Goal: Task Accomplishment & Management: Complete application form

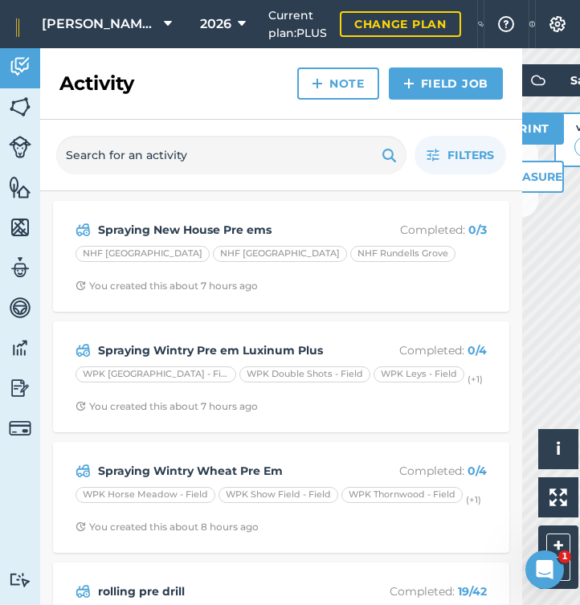
click at [448, 81] on link "Field Job" at bounding box center [446, 84] width 114 height 32
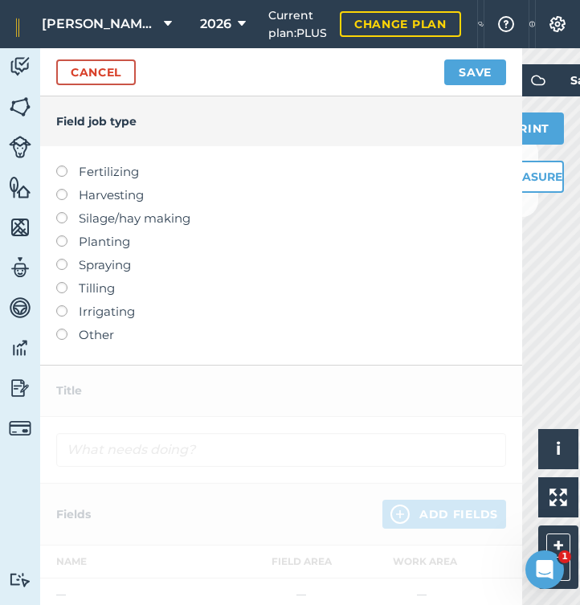
click at [64, 259] on label at bounding box center [67, 259] width 23 height 0
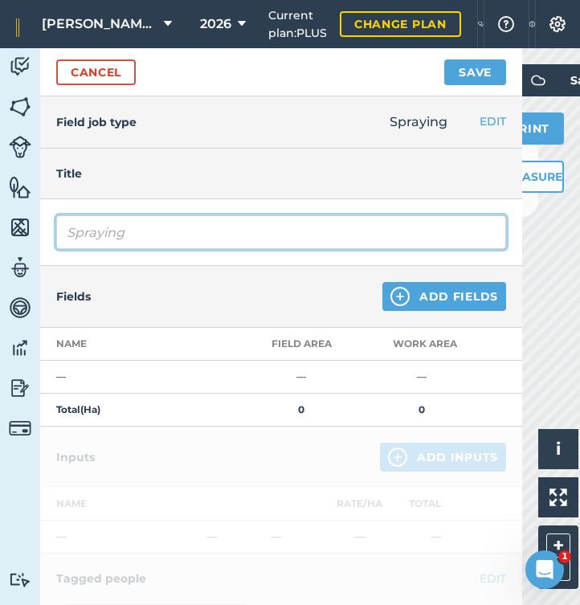
click at [182, 248] on input "Spraying" at bounding box center [281, 232] width 450 height 34
type input "Spraying Ph first wheat Pre em"
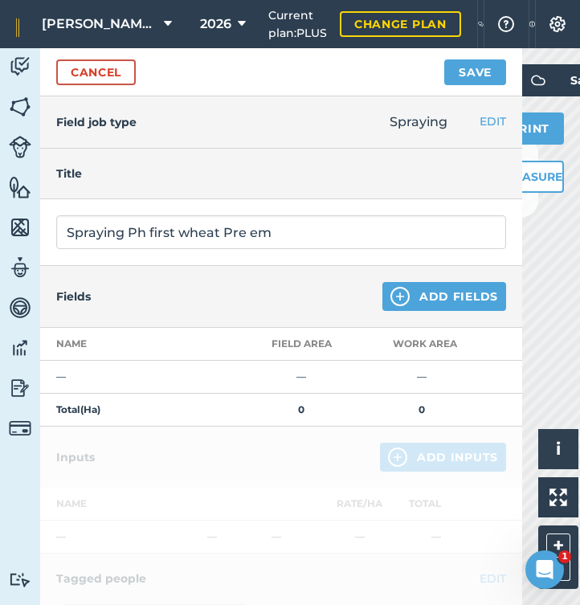
click at [428, 297] on button "Add Fields" at bounding box center [445, 296] width 124 height 29
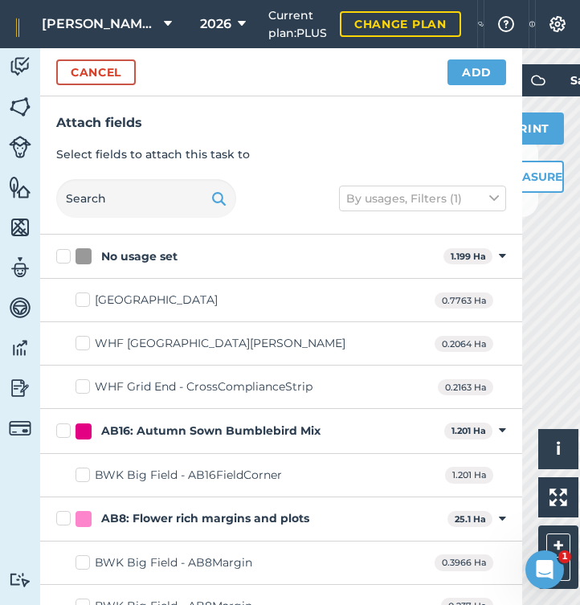
click at [109, 74] on button "Cancel" at bounding box center [96, 72] width 80 height 26
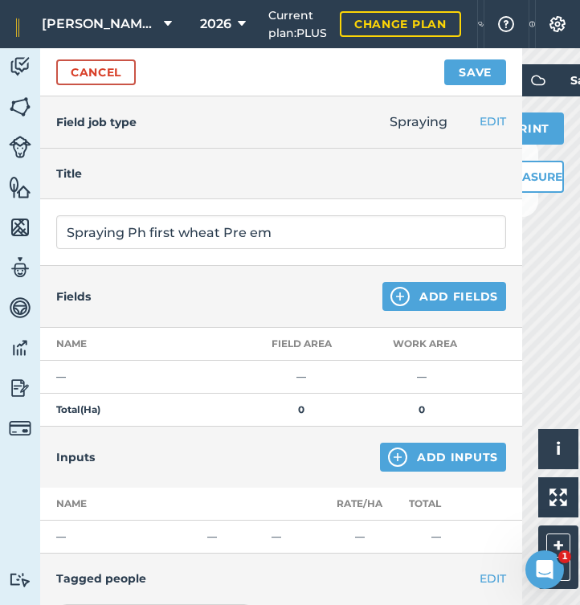
click at [109, 75] on link "Cancel" at bounding box center [96, 72] width 80 height 26
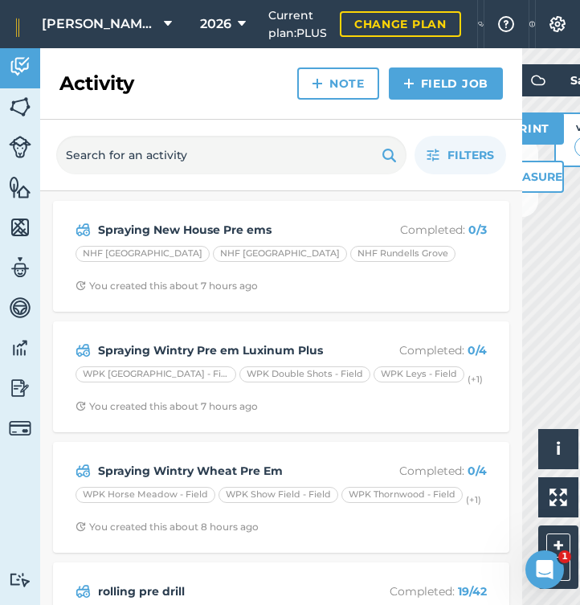
click at [422, 87] on link "Field Job" at bounding box center [446, 84] width 114 height 32
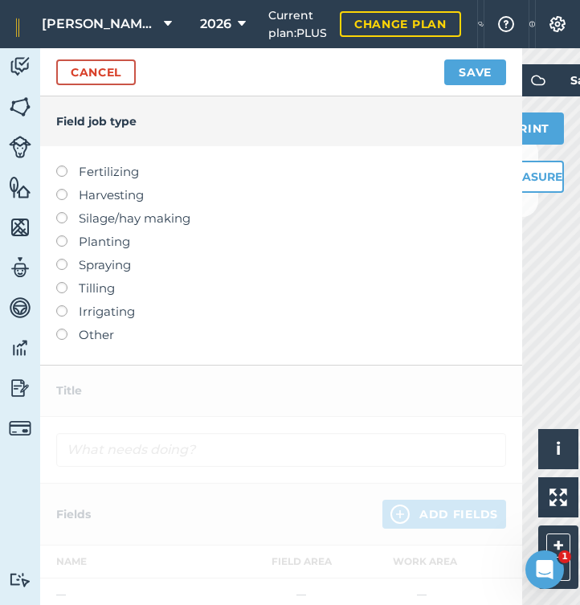
click at [61, 259] on label at bounding box center [67, 259] width 23 height 0
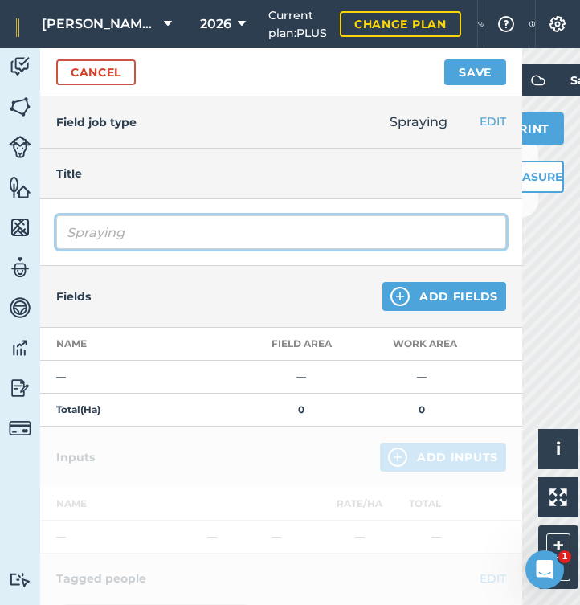
click at [163, 226] on input "Spraying" at bounding box center [281, 232] width 450 height 34
type input "Spraying Ph Anthem Pre ems"
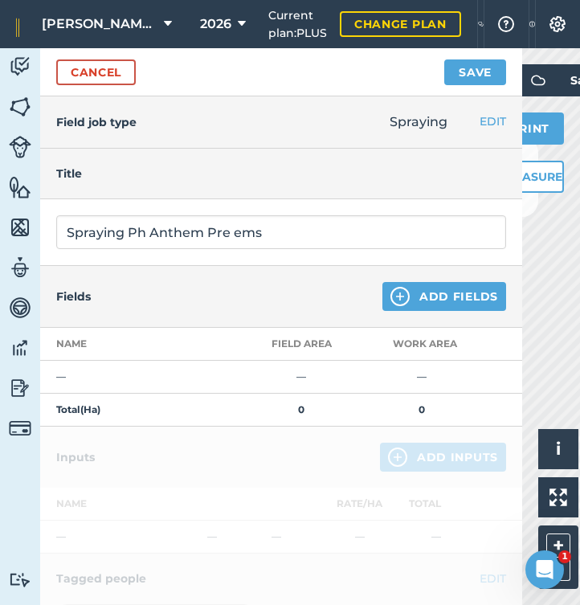
click at [439, 305] on button "Add Fields" at bounding box center [445, 296] width 124 height 29
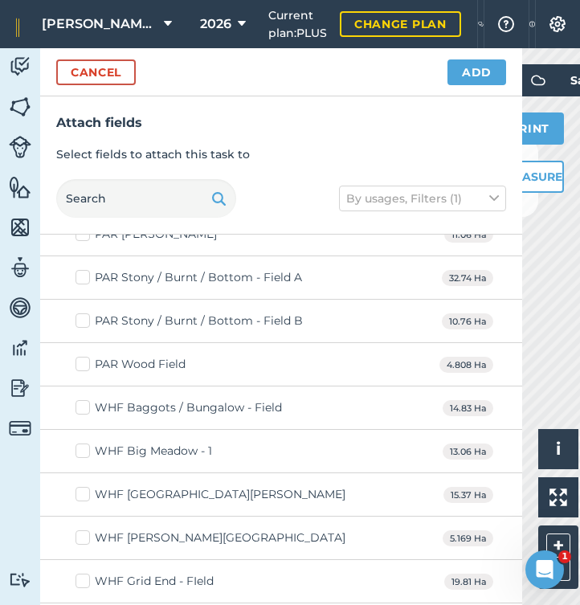
scroll to position [15066, 0]
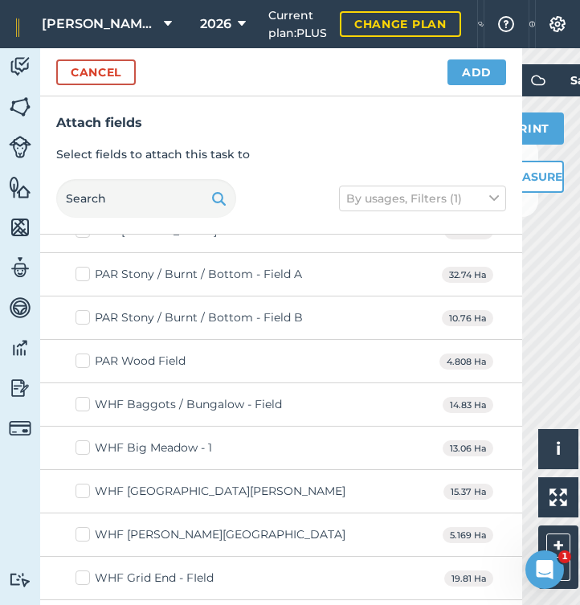
click at [84, 357] on label "PAR Wood Field" at bounding box center [131, 361] width 110 height 17
click at [84, 357] on input "PAR Wood Field" at bounding box center [81, 358] width 10 height 10
checkbox input "true"
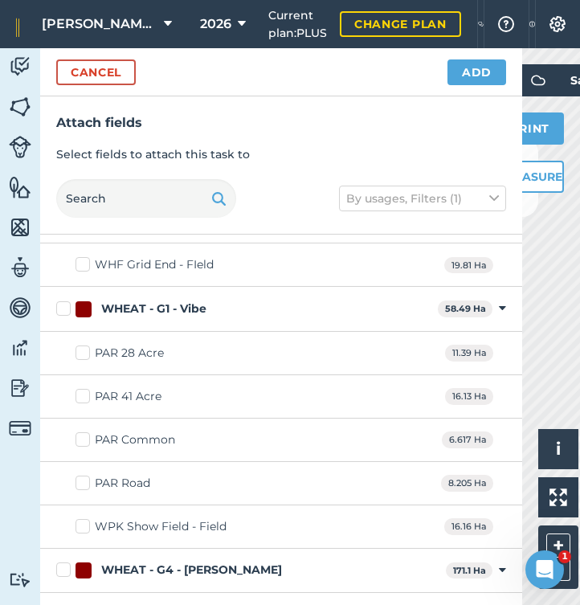
scroll to position [15383, 0]
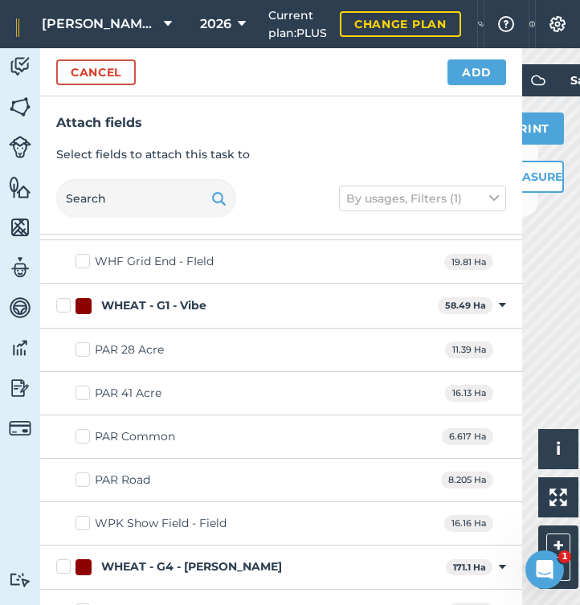
click at [88, 472] on label "PAR Road" at bounding box center [113, 480] width 75 height 17
click at [86, 472] on input "PAR Road" at bounding box center [81, 477] width 10 height 10
checkbox input "true"
click at [486, 69] on button "Add" at bounding box center [477, 72] width 59 height 26
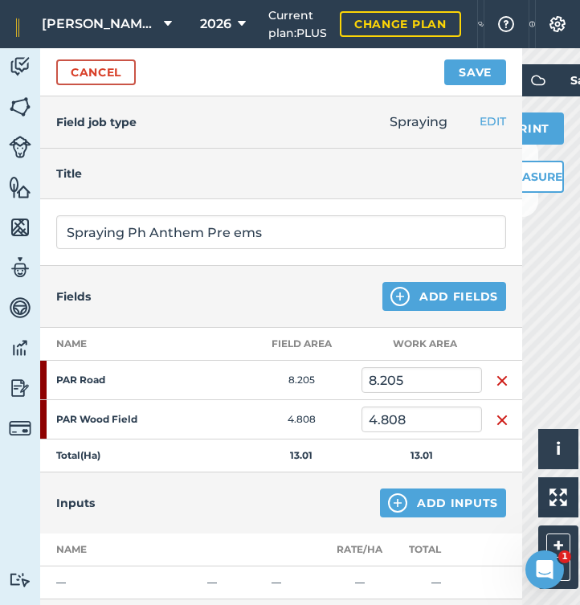
click at [462, 499] on button "Add Inputs" at bounding box center [443, 503] width 126 height 29
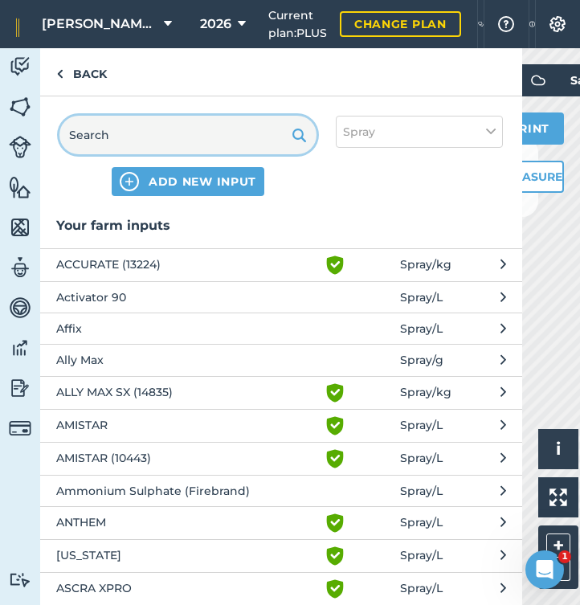
click at [195, 142] on input "text" at bounding box center [187, 135] width 257 height 39
type input "r"
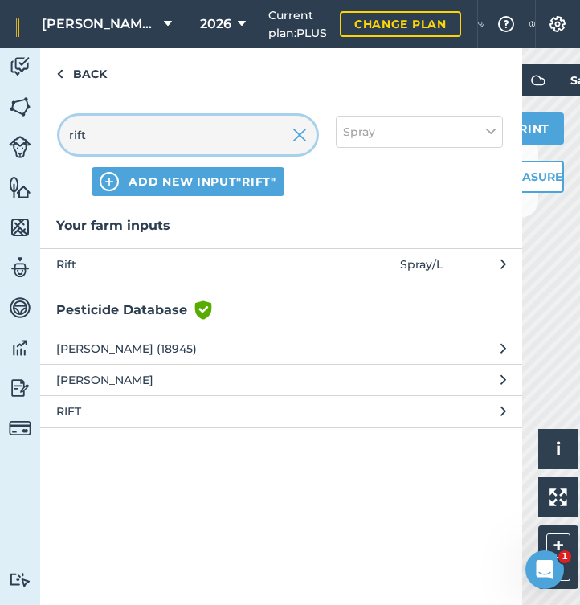
type input "rift"
click at [78, 272] on span "Rift" at bounding box center [187, 265] width 263 height 18
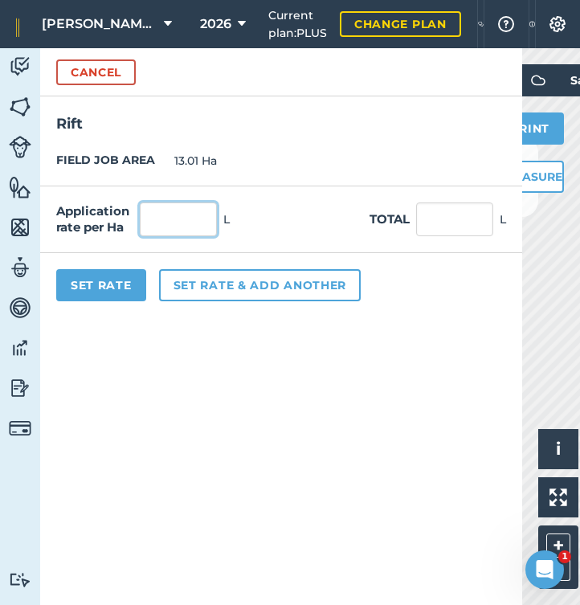
click at [178, 228] on input "text" at bounding box center [178, 220] width 77 height 34
type input "0.9"
type input "11.709"
click at [219, 273] on button "Set rate & add another" at bounding box center [260, 285] width 202 height 32
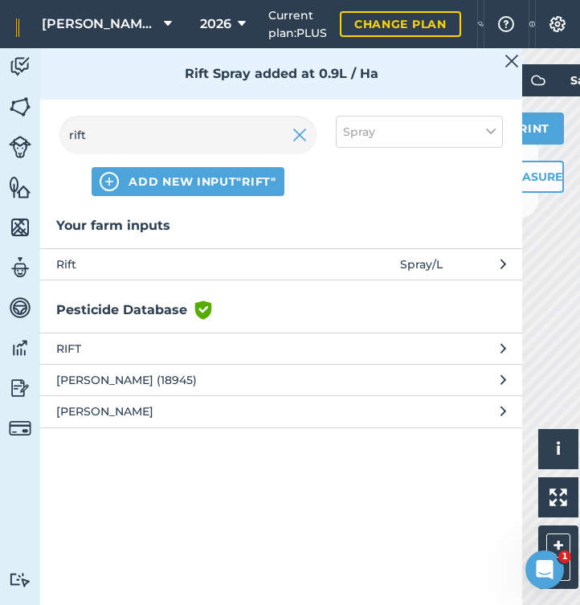
click at [297, 135] on img at bounding box center [300, 134] width 14 height 19
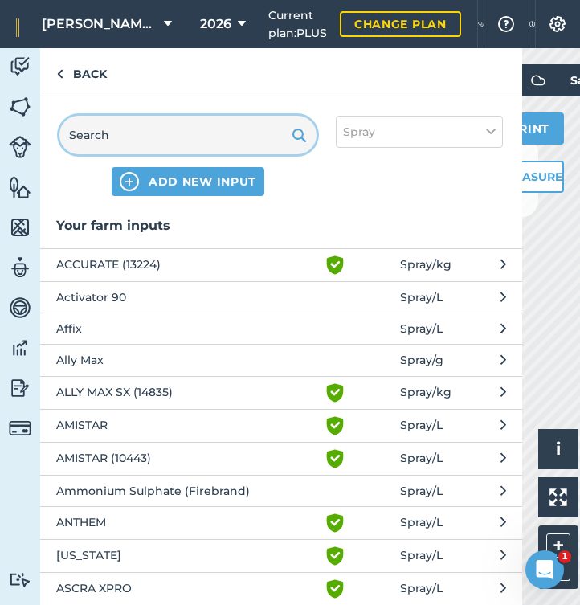
click at [221, 144] on input "text" at bounding box center [187, 135] width 257 height 39
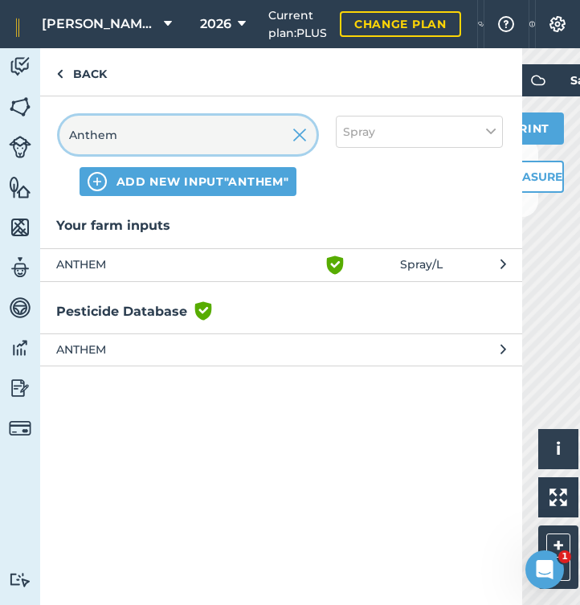
type input "Anthem"
click at [110, 264] on span "ANTHEM" at bounding box center [187, 265] width 263 height 19
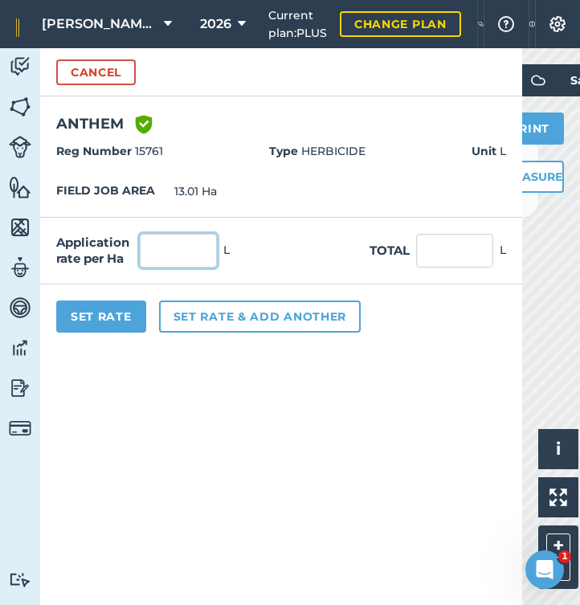
click at [171, 255] on input "text" at bounding box center [178, 251] width 77 height 34
type input "3"
type input "39.03"
click at [240, 318] on button "Set rate & add another" at bounding box center [260, 317] width 202 height 32
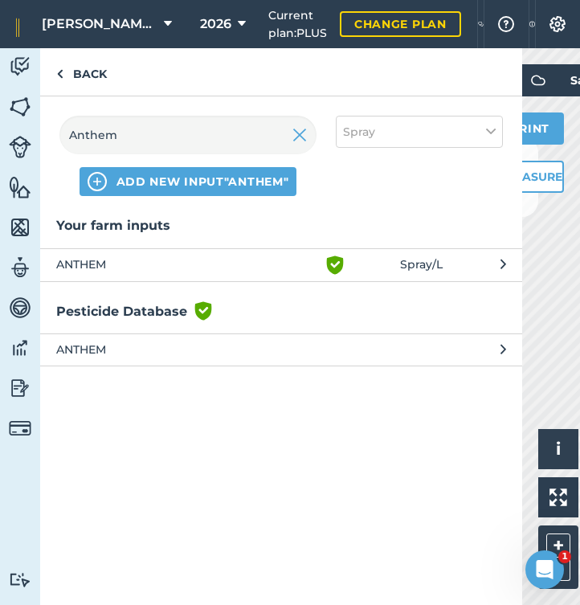
click at [302, 140] on img at bounding box center [300, 134] width 14 height 19
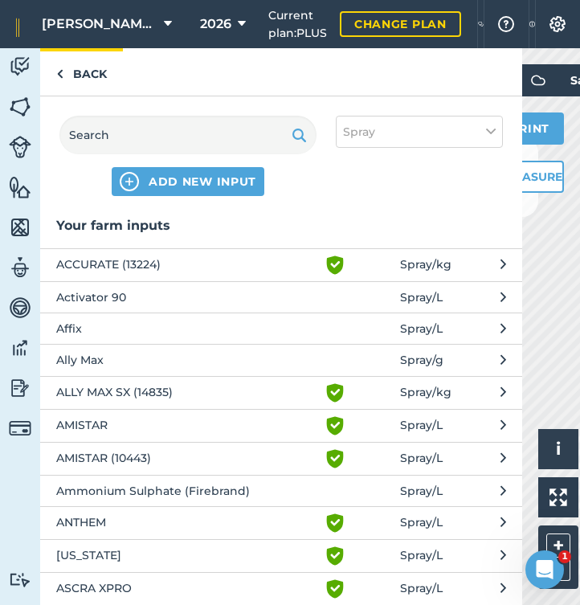
click at [95, 79] on link "Back" at bounding box center [81, 71] width 83 height 47
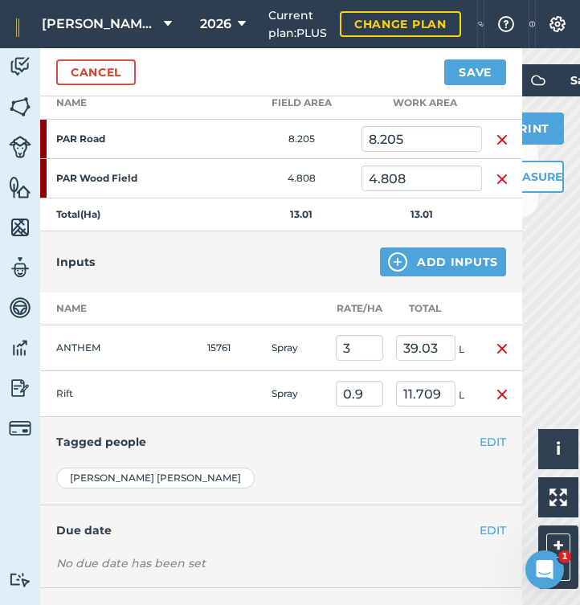
scroll to position [243, 0]
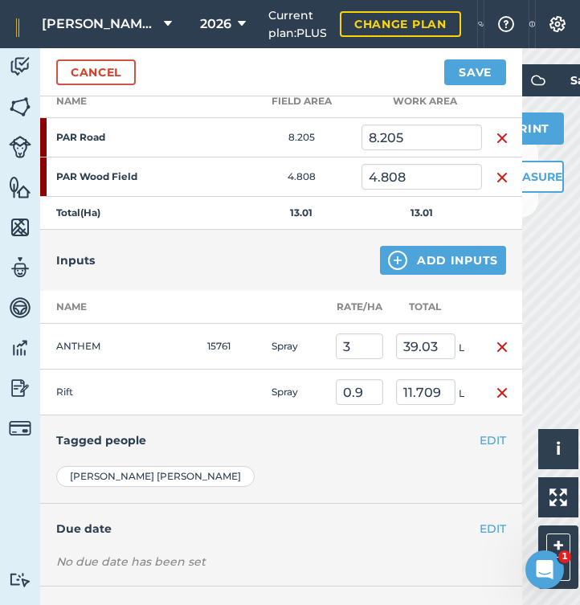
click at [444, 262] on button "Add Inputs" at bounding box center [443, 260] width 126 height 29
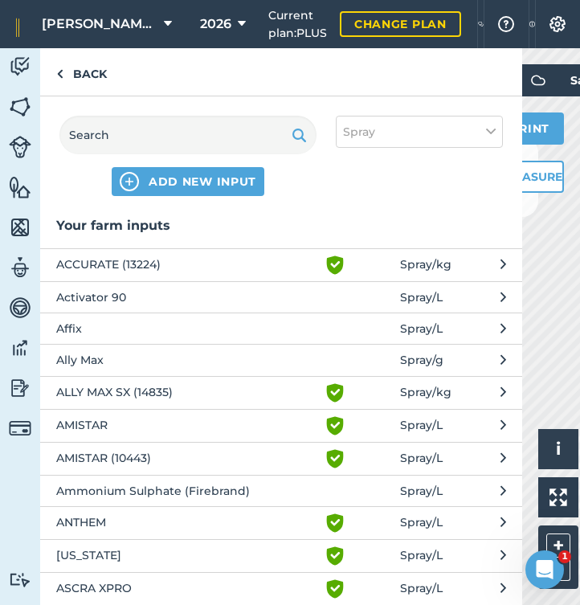
scroll to position [6, 0]
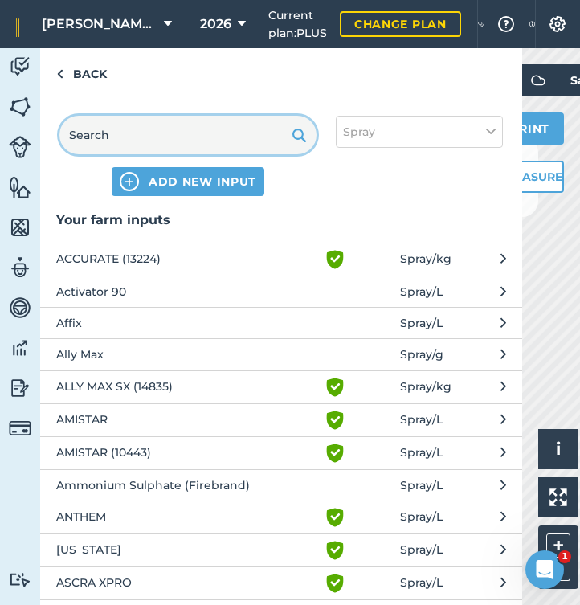
click at [170, 140] on input "text" at bounding box center [187, 135] width 257 height 39
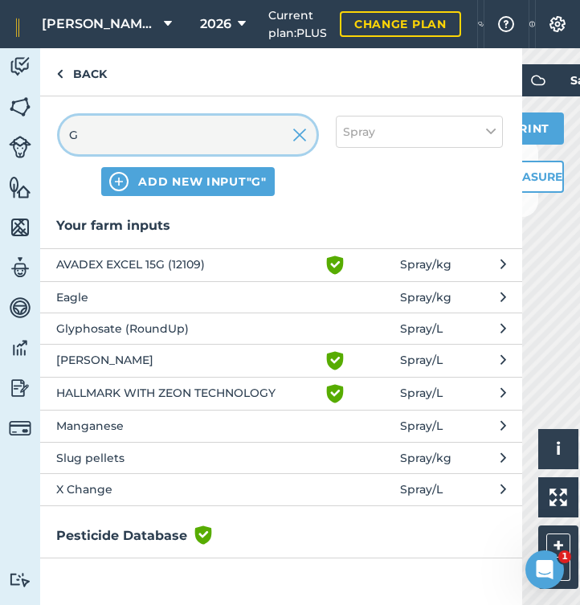
scroll to position [0, 0]
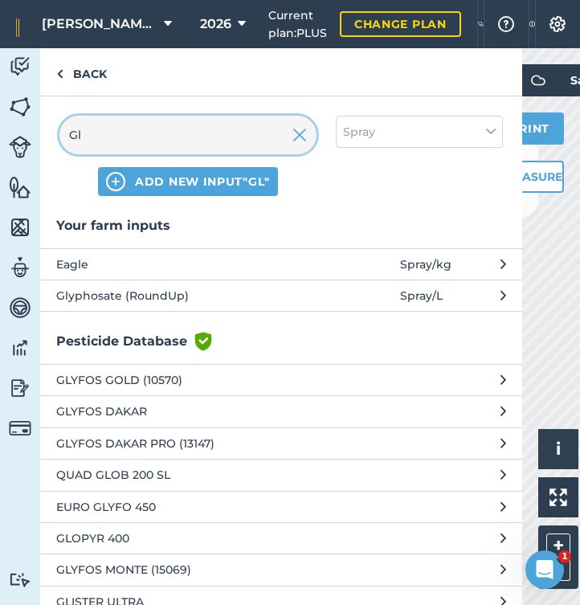
type input "Gl"
click at [149, 293] on span "Glyphosate (RoundUp)" at bounding box center [187, 296] width 263 height 18
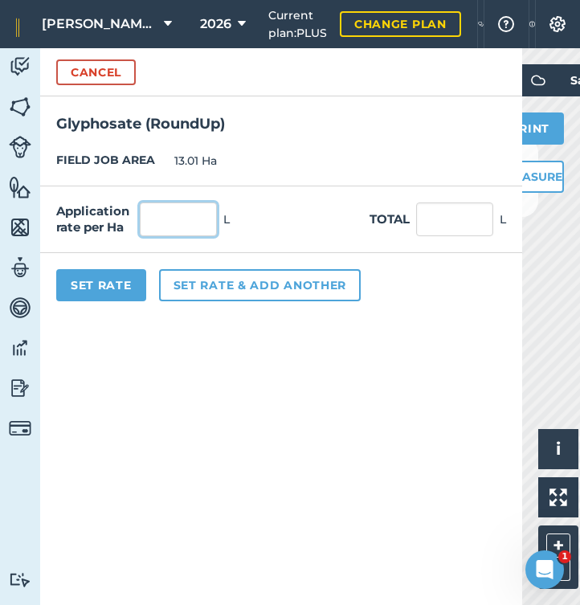
click at [167, 219] on input "text" at bounding box center [178, 220] width 77 height 34
type input "2"
type input "26.02"
click at [232, 282] on button "Set rate & add another" at bounding box center [260, 285] width 202 height 32
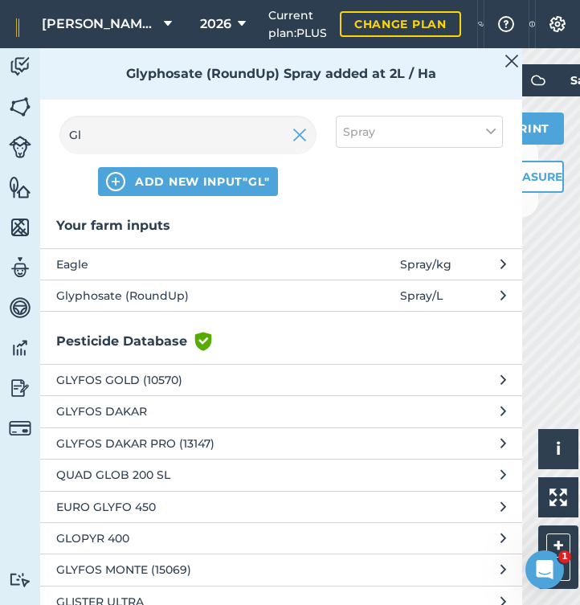
click at [300, 134] on img at bounding box center [300, 134] width 14 height 19
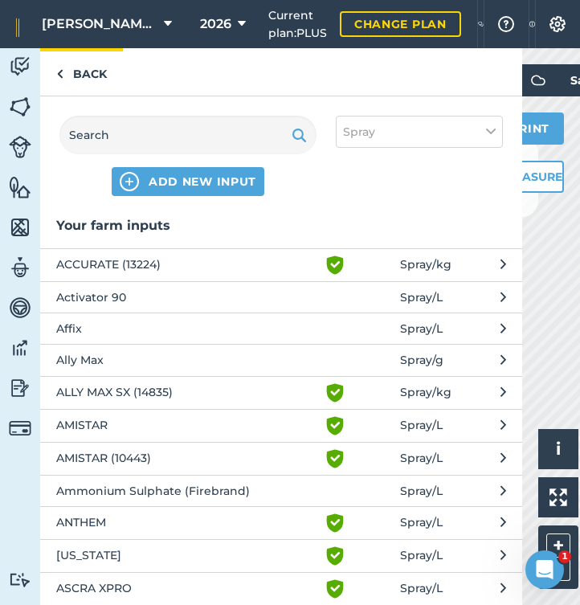
click at [95, 77] on link "Back" at bounding box center [81, 71] width 83 height 47
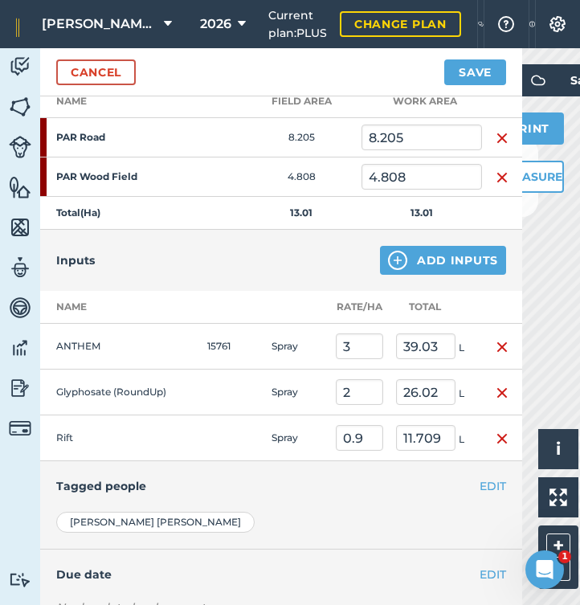
click at [454, 256] on button "Add Inputs" at bounding box center [443, 260] width 126 height 29
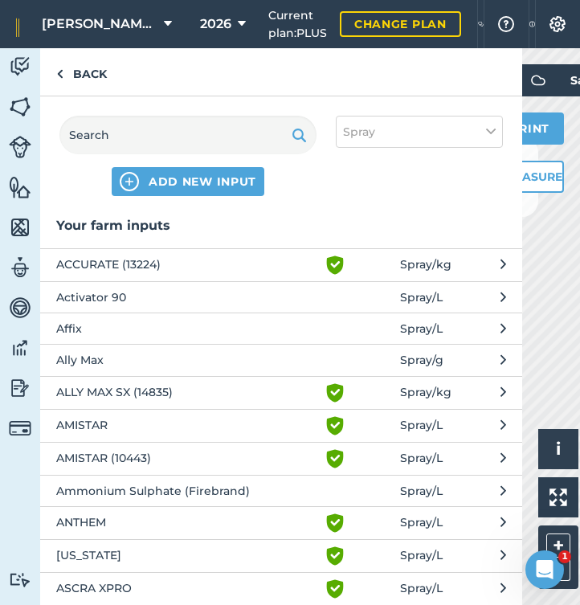
click at [438, 133] on button "Spray" at bounding box center [419, 132] width 167 height 32
click at [400, 284] on label "Other" at bounding box center [419, 285] width 153 height 17
click at [354, 284] on input "Other" at bounding box center [348, 282] width 10 height 10
checkbox input "true"
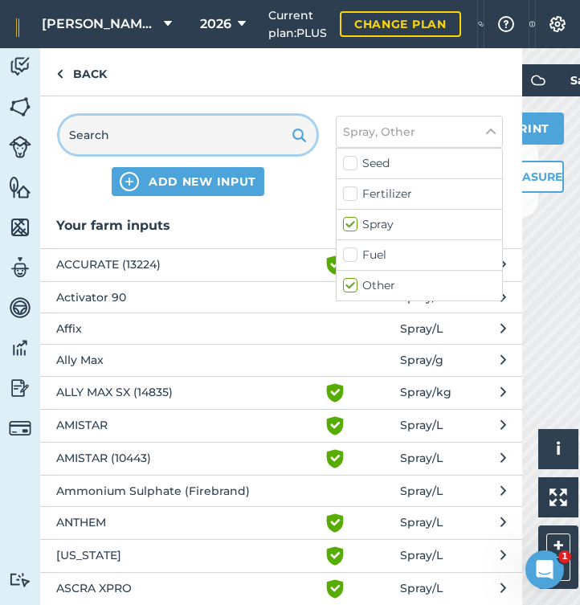
click at [147, 136] on input "text" at bounding box center [187, 135] width 257 height 39
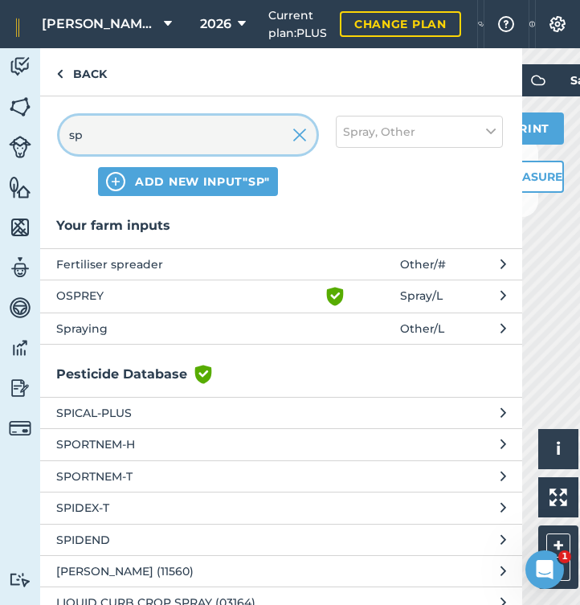
type input "sp"
click at [94, 328] on span "Spraying" at bounding box center [187, 329] width 263 height 18
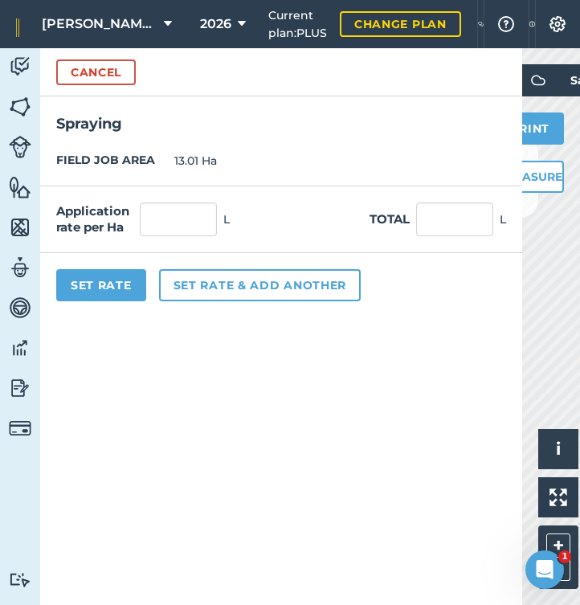
click at [106, 286] on button "Set Rate" at bounding box center [101, 285] width 90 height 32
click at [184, 219] on input "text" at bounding box center [178, 220] width 77 height 34
type input "1"
type input "13.01"
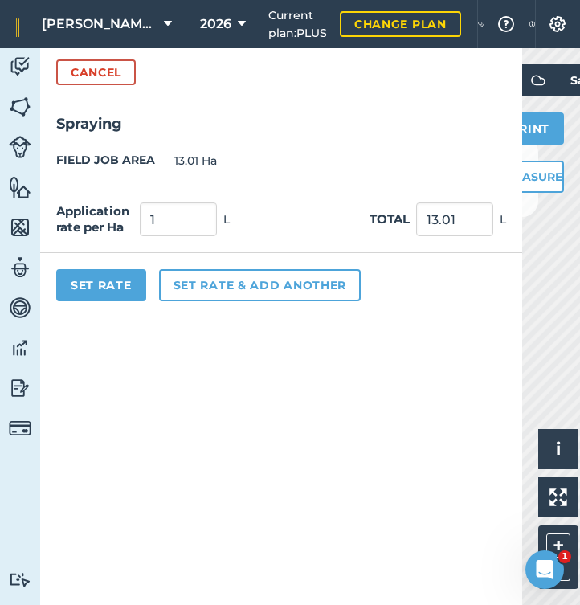
click at [125, 293] on button "Set Rate" at bounding box center [101, 285] width 90 height 32
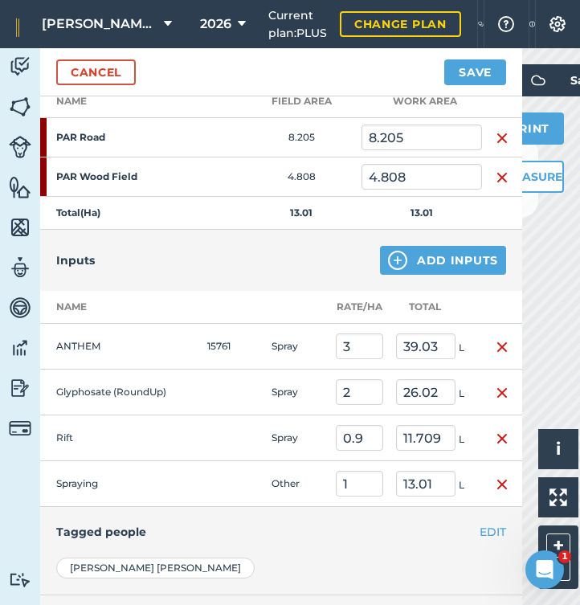
click at [497, 529] on button "EDIT" at bounding box center [493, 532] width 27 height 18
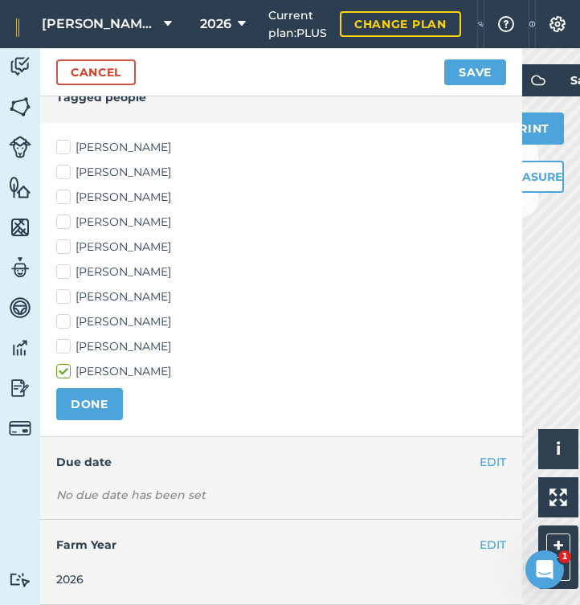
scroll to position [676, 0]
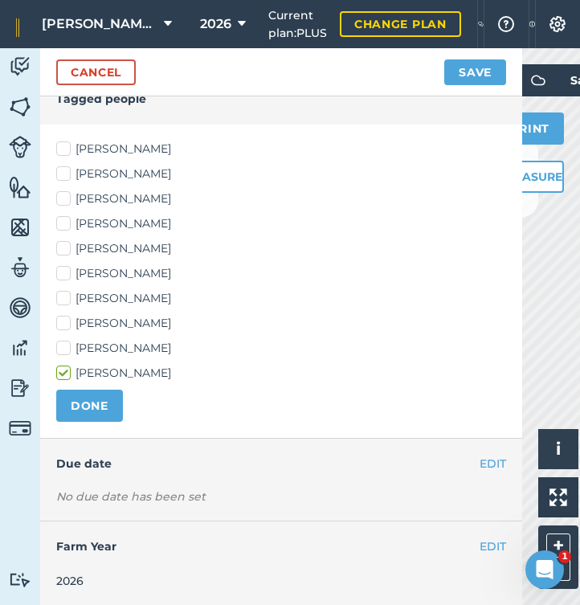
click at [67, 147] on label "[PERSON_NAME]" at bounding box center [281, 149] width 450 height 17
click at [67, 147] on input "[PERSON_NAME]" at bounding box center [61, 146] width 10 height 10
checkbox input "true"
click at [65, 176] on label "[PERSON_NAME]" at bounding box center [281, 174] width 450 height 17
click at [65, 176] on input "[PERSON_NAME]" at bounding box center [61, 171] width 10 height 10
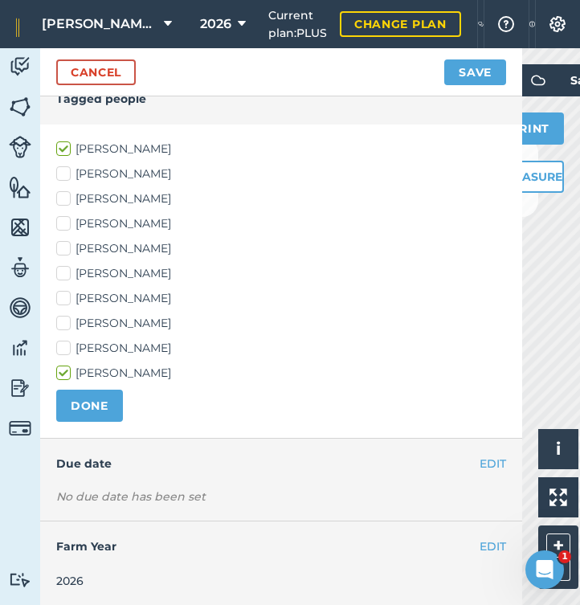
checkbox input "true"
click at [65, 201] on label "[PERSON_NAME]" at bounding box center [281, 199] width 450 height 17
click at [65, 201] on input "[PERSON_NAME]" at bounding box center [61, 196] width 10 height 10
checkbox input "true"
click at [67, 277] on label "[PERSON_NAME]" at bounding box center [281, 273] width 450 height 17
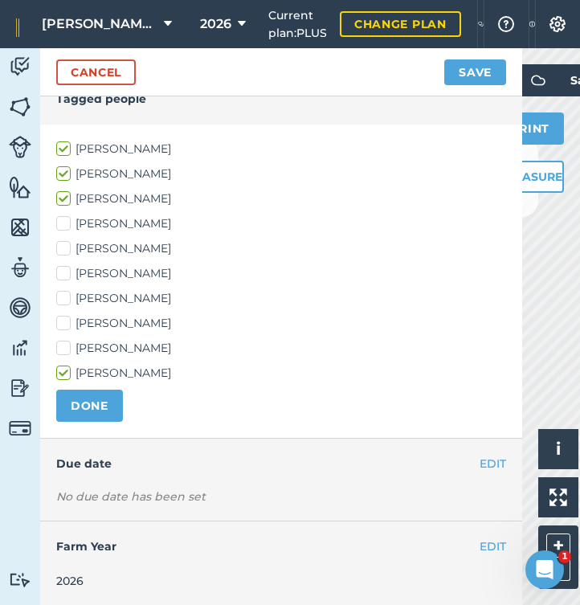
click at [67, 276] on input "[PERSON_NAME]" at bounding box center [61, 270] width 10 height 10
checkbox input "true"
click at [68, 291] on label "[PERSON_NAME]" at bounding box center [281, 298] width 450 height 17
click at [67, 291] on input "[PERSON_NAME]" at bounding box center [61, 295] width 10 height 10
checkbox input "true"
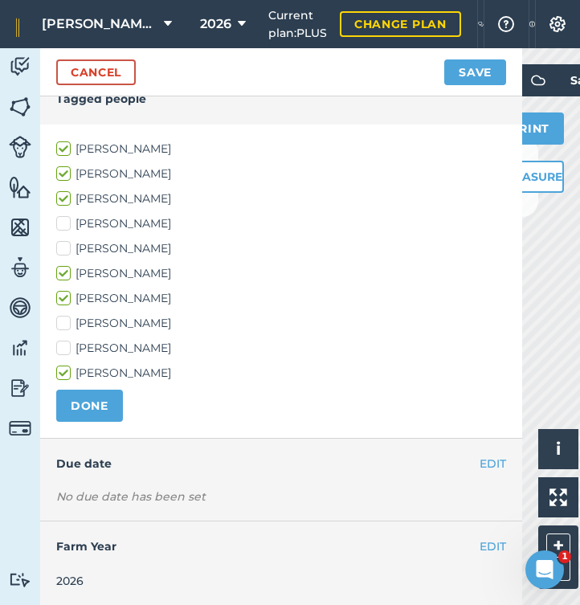
click at [67, 322] on label "[PERSON_NAME]" at bounding box center [281, 323] width 450 height 17
click at [67, 322] on input "[PERSON_NAME]" at bounding box center [61, 320] width 10 height 10
checkbox input "true"
click at [97, 411] on button "DONE" at bounding box center [89, 406] width 67 height 32
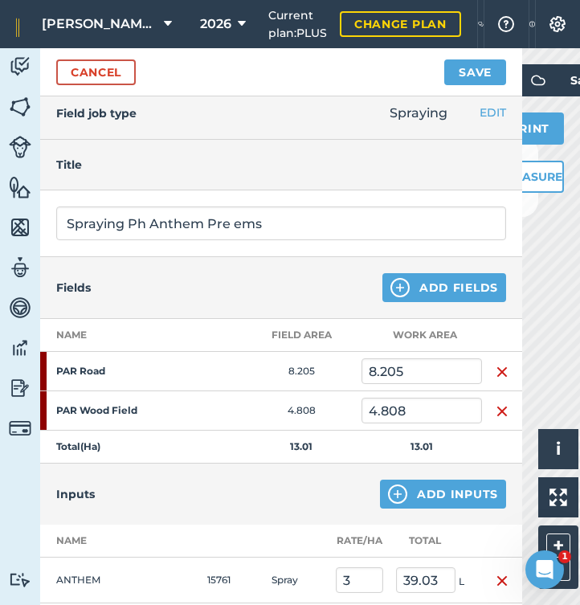
scroll to position [8, 0]
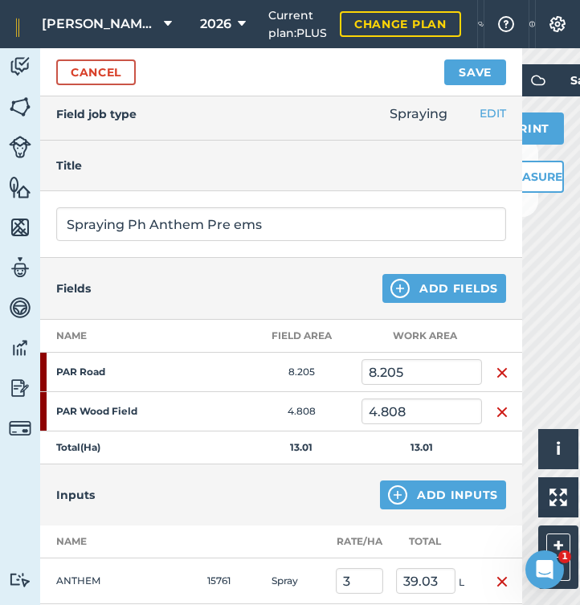
click at [476, 73] on button "Save" at bounding box center [476, 72] width 62 height 26
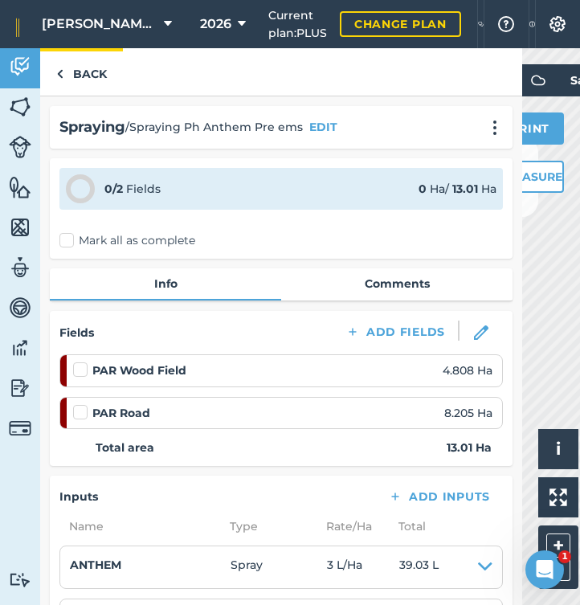
click at [85, 78] on link "Back" at bounding box center [81, 71] width 83 height 47
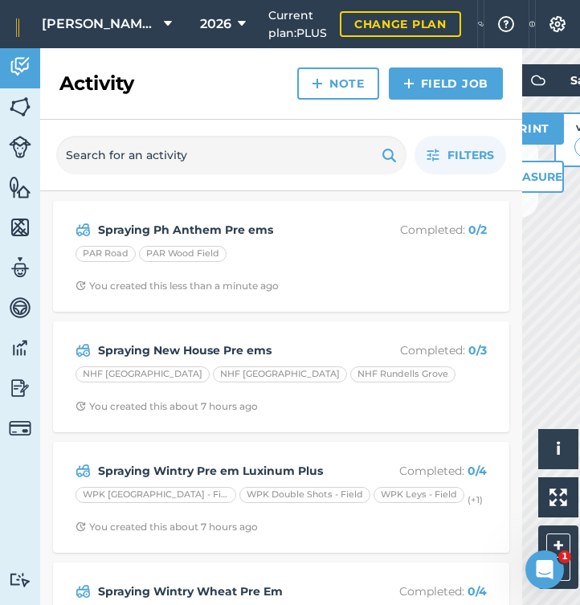
click at [465, 80] on link "Field Job" at bounding box center [446, 84] width 114 height 32
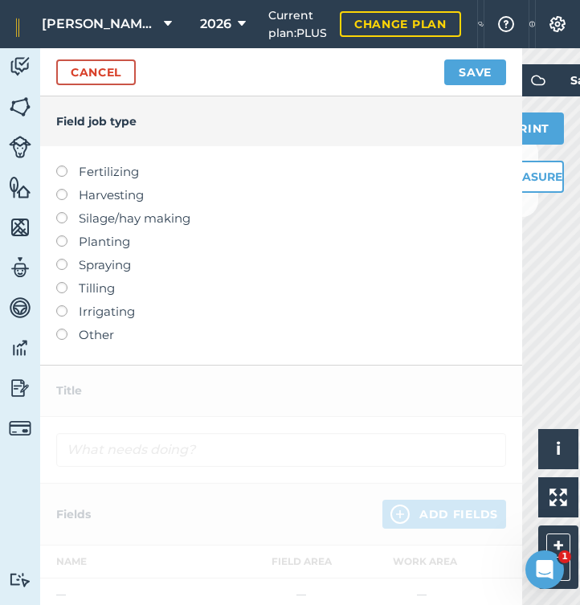
click at [65, 259] on label at bounding box center [67, 259] width 23 height 0
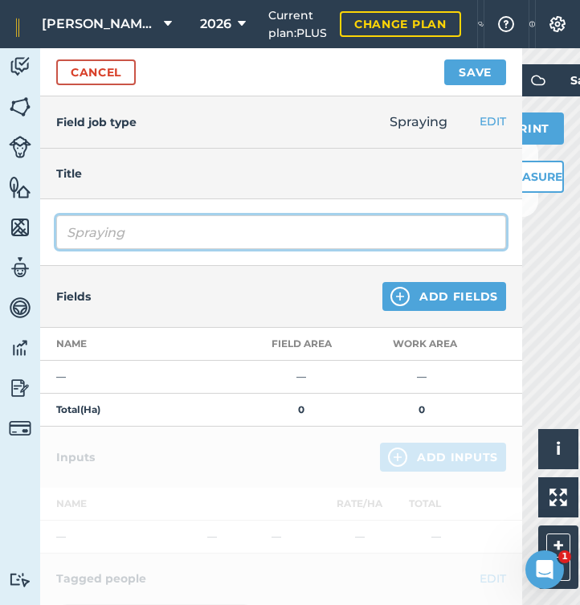
click at [191, 236] on input "Spraying" at bounding box center [281, 232] width 450 height 34
type input "Spraying Ph common Pre em"
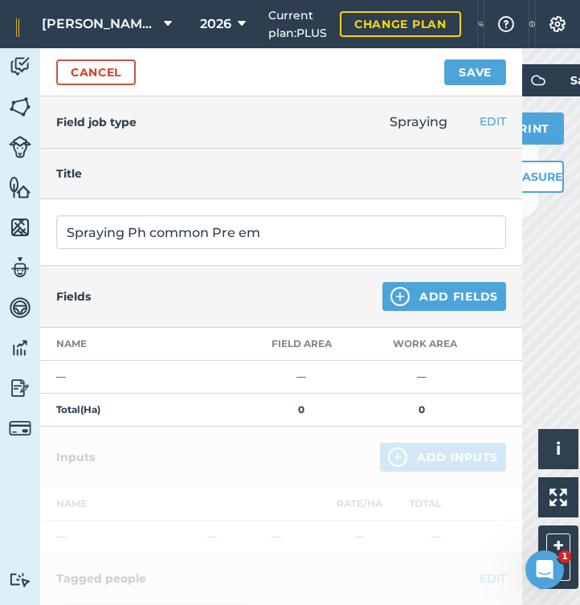
click at [429, 297] on button "Add Fields" at bounding box center [445, 296] width 124 height 29
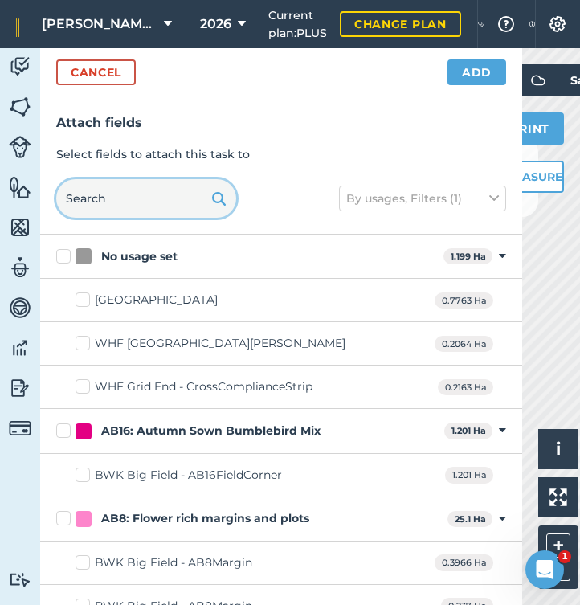
click at [154, 203] on input "text" at bounding box center [146, 198] width 180 height 39
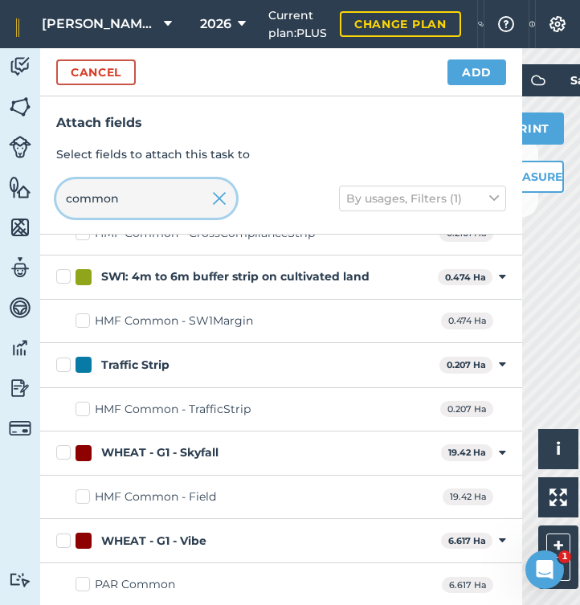
scroll to position [154, 0]
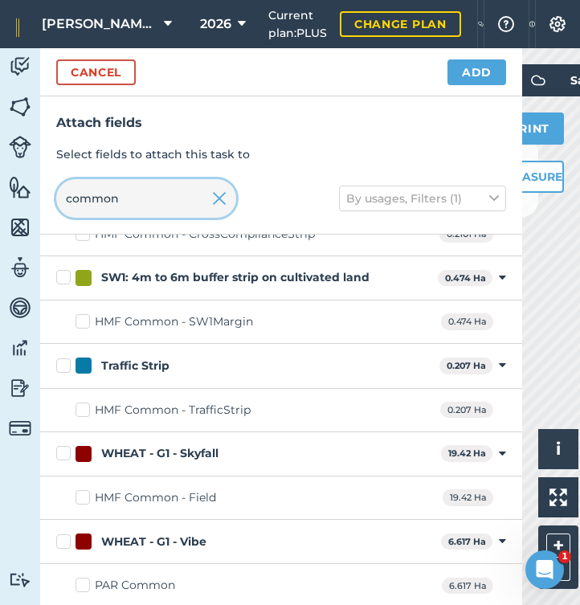
type input "common"
click at [61, 538] on label "WHEAT - G1 - Vibe" at bounding box center [245, 542] width 379 height 17
click at [61, 538] on input "WHEAT - G1 - Vibe" at bounding box center [61, 539] width 10 height 10
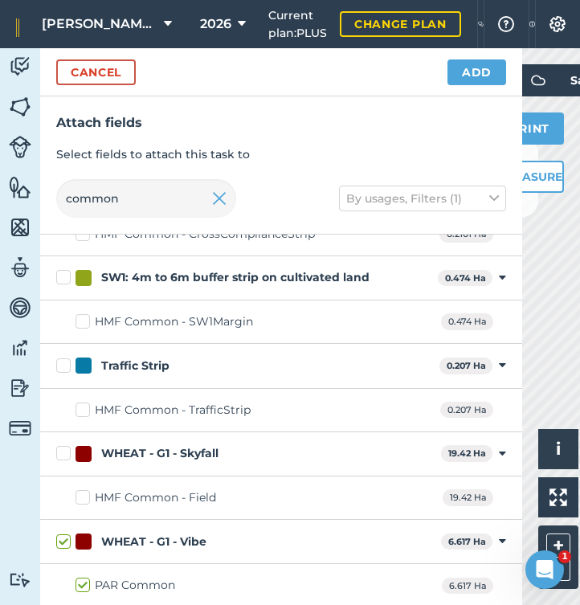
checkbox input "true"
click at [482, 74] on button "Add" at bounding box center [477, 72] width 59 height 26
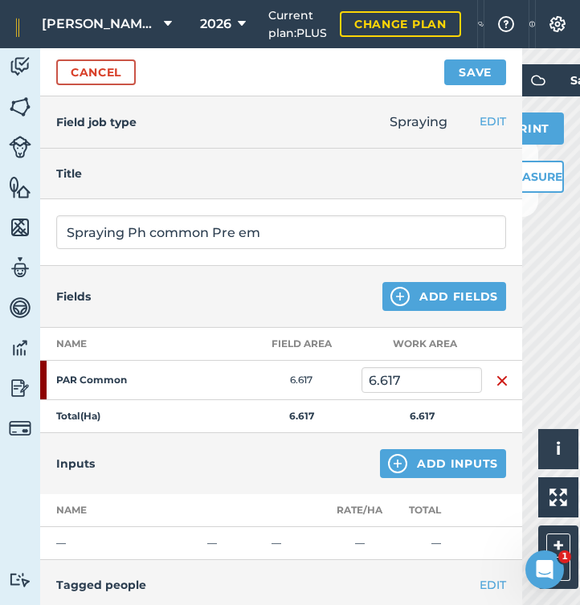
click at [416, 467] on button "Add Inputs" at bounding box center [443, 463] width 126 height 29
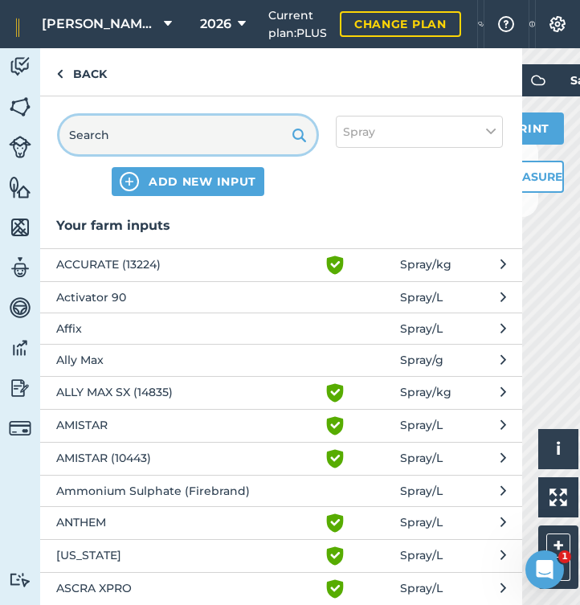
click at [177, 141] on input "text" at bounding box center [187, 135] width 257 height 39
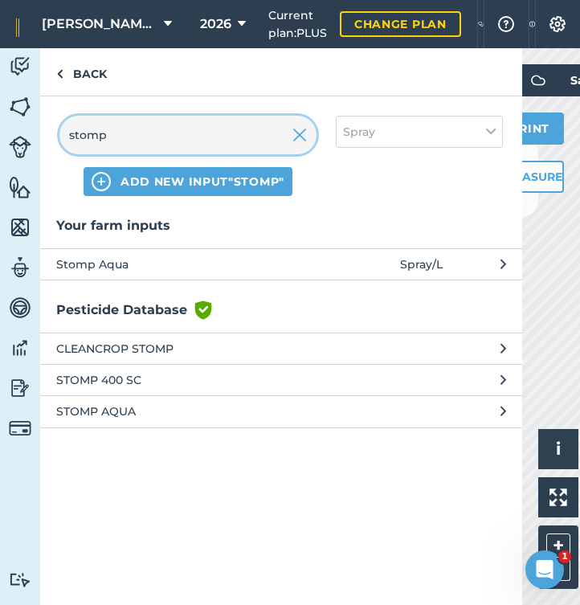
type input "stomp"
click at [113, 269] on span "Stomp Aqua" at bounding box center [187, 265] width 263 height 18
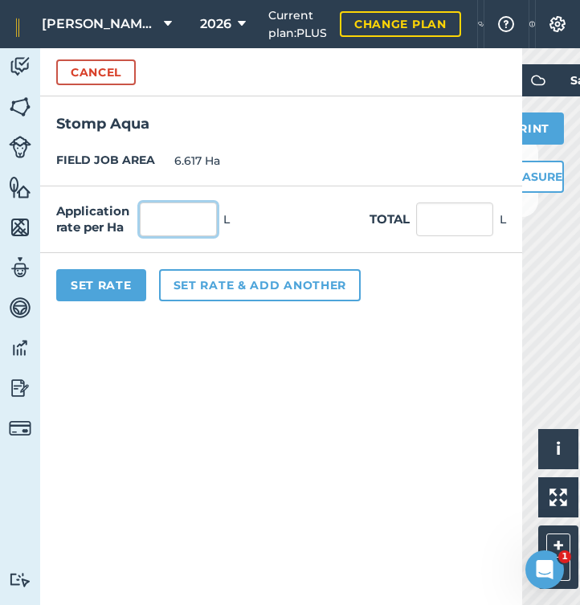
click at [188, 221] on input "text" at bounding box center [178, 220] width 77 height 34
type input "2"
type input "13.234"
click at [235, 293] on button "Set rate & add another" at bounding box center [260, 285] width 202 height 32
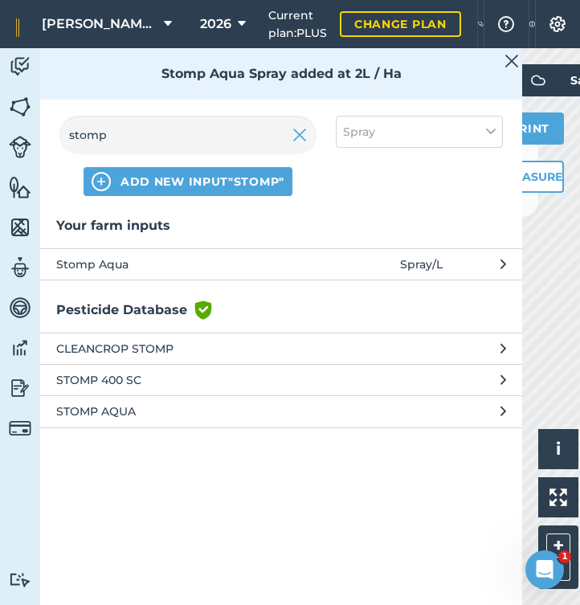
click at [301, 141] on img at bounding box center [300, 134] width 14 height 19
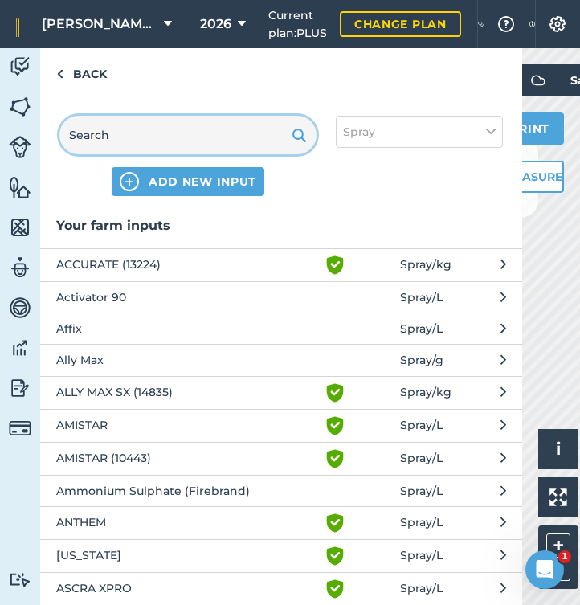
click at [195, 143] on input "text" at bounding box center [187, 135] width 257 height 39
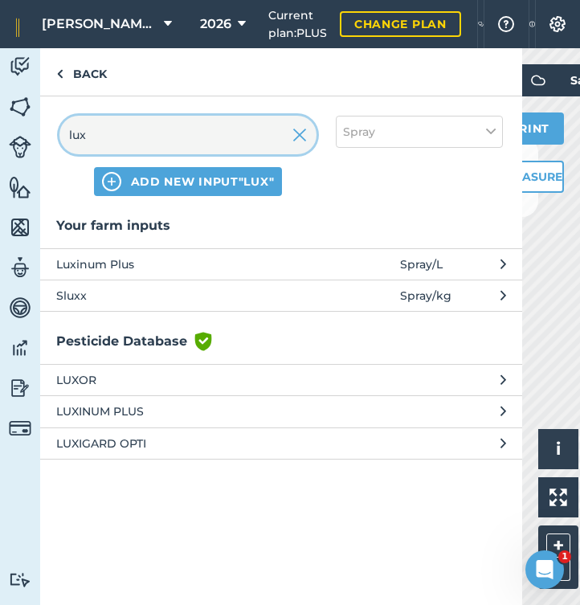
type input "lux"
click at [87, 261] on span "Luxinum Plus" at bounding box center [187, 265] width 263 height 18
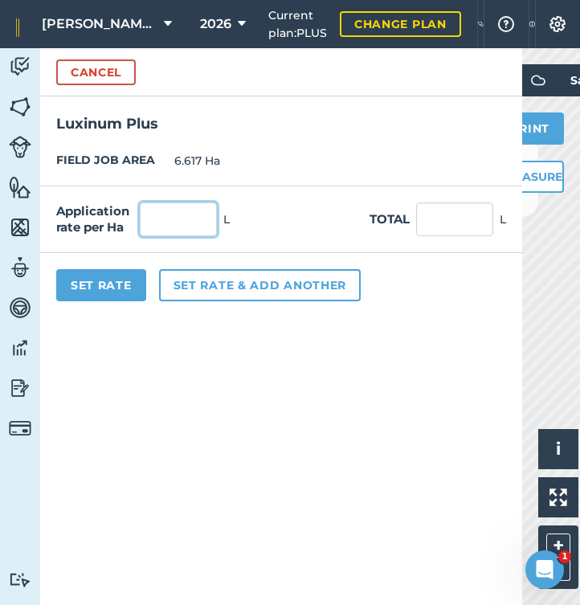
click at [162, 224] on input "text" at bounding box center [178, 220] width 77 height 34
type input "0.7"
type input "4.632"
click at [208, 292] on button "Set rate & add another" at bounding box center [260, 285] width 202 height 32
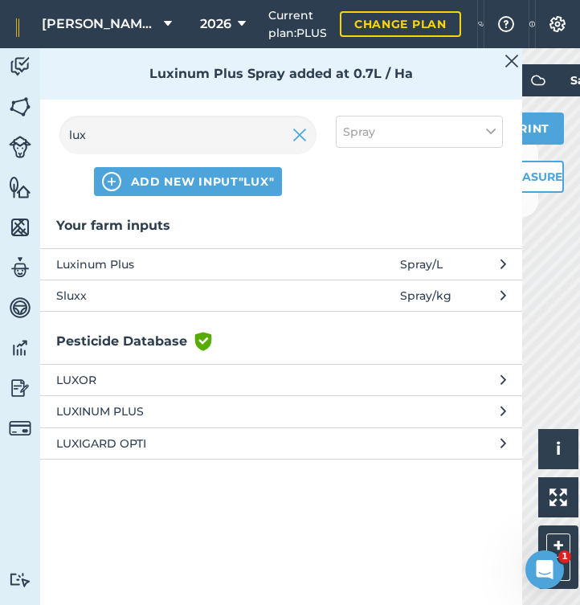
click at [302, 133] on img at bounding box center [300, 134] width 14 height 19
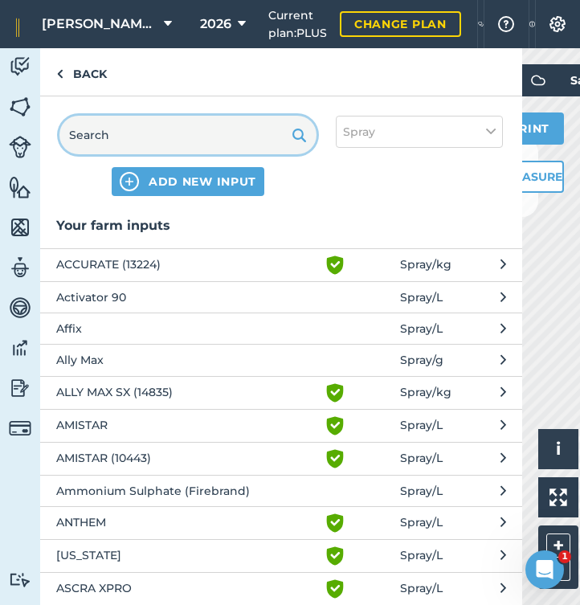
click at [250, 135] on input "text" at bounding box center [187, 135] width 257 height 39
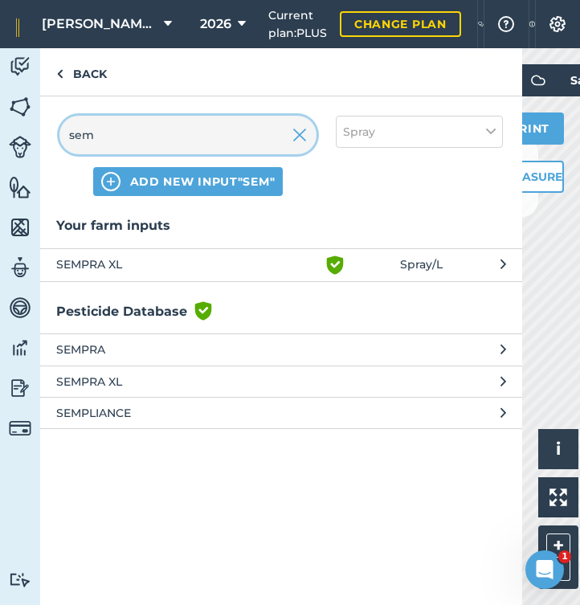
type input "sem"
click at [90, 259] on span "SEMPRA XL" at bounding box center [187, 265] width 263 height 19
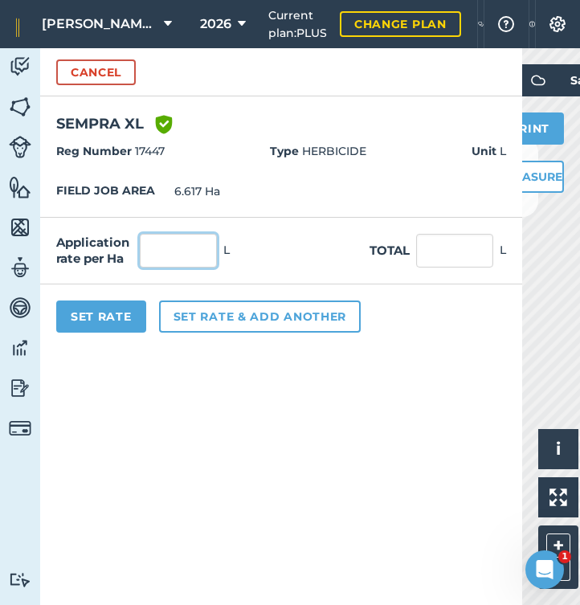
click at [167, 242] on input "text" at bounding box center [178, 251] width 77 height 34
type input "0.12"
type input "0.794"
click at [202, 316] on button "Set rate & add another" at bounding box center [260, 317] width 202 height 32
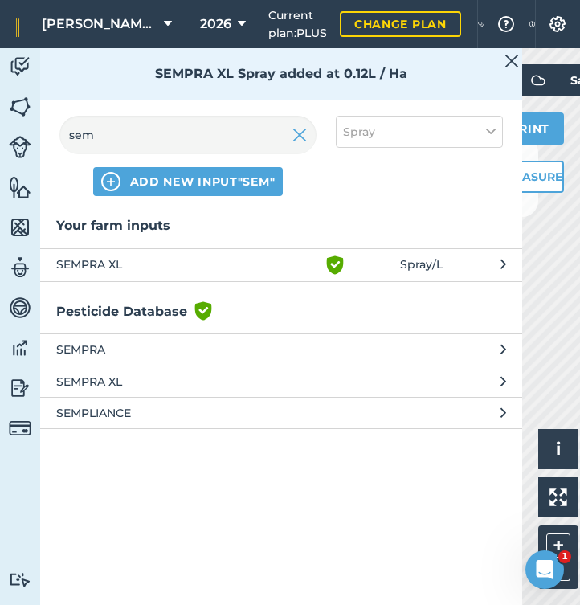
click at [415, 129] on button "Spray" at bounding box center [419, 132] width 167 height 32
click at [348, 284] on label "Other" at bounding box center [419, 285] width 153 height 17
click at [348, 284] on input "Other" at bounding box center [348, 282] width 10 height 10
checkbox input "true"
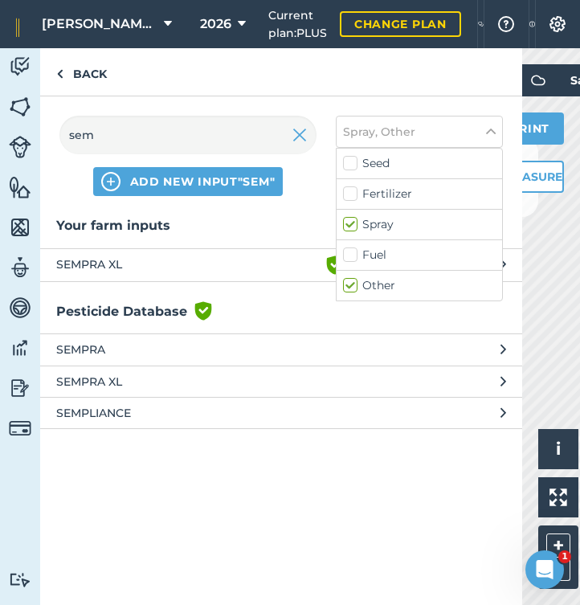
click at [299, 141] on img at bounding box center [300, 134] width 14 height 19
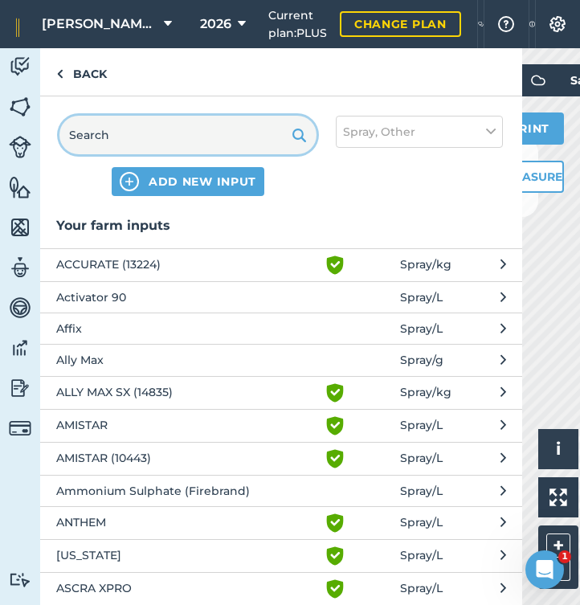
click at [255, 130] on input "text" at bounding box center [187, 135] width 257 height 39
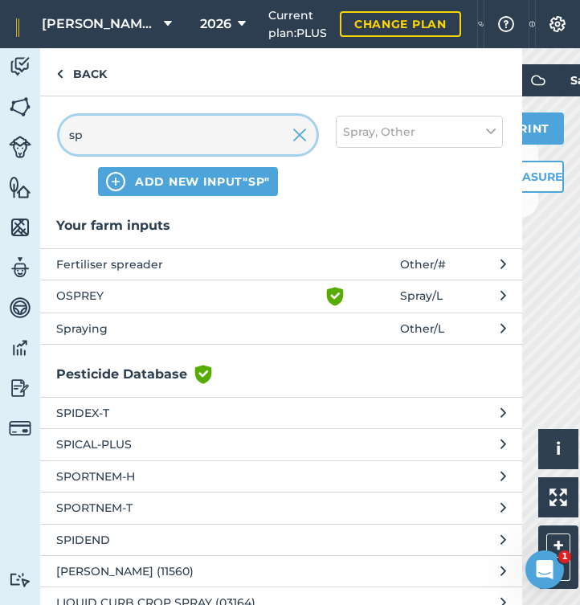
type input "sp"
click at [107, 327] on span "Spraying" at bounding box center [187, 329] width 263 height 18
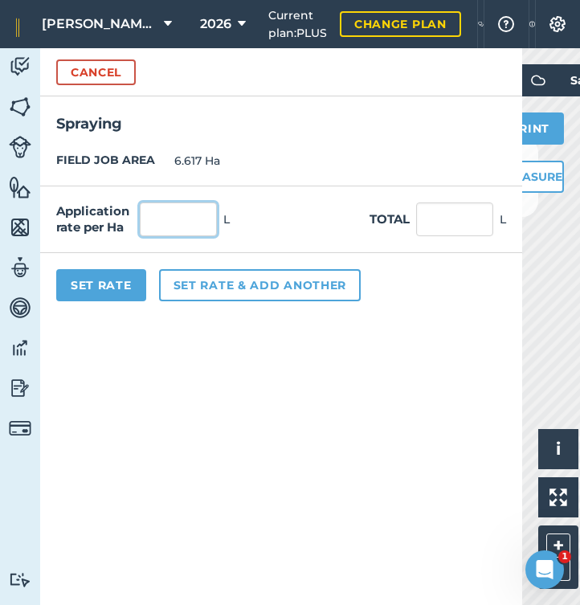
click at [188, 211] on input "text" at bounding box center [178, 220] width 77 height 34
type input "1"
type input "6.617"
click at [119, 286] on button "Set Rate" at bounding box center [101, 285] width 90 height 32
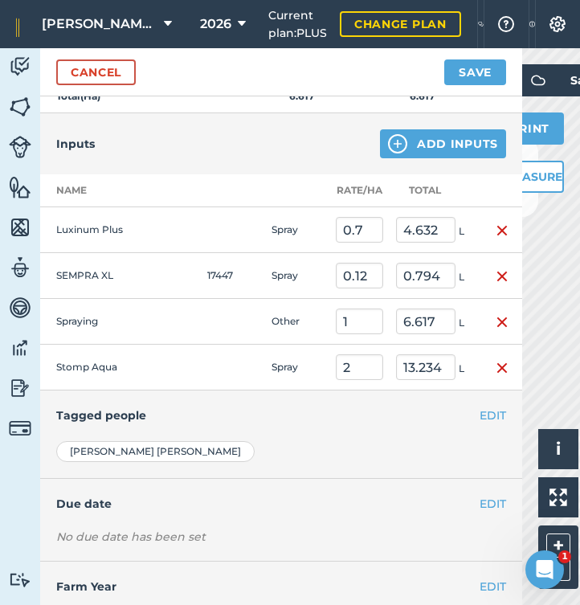
scroll to position [328, 0]
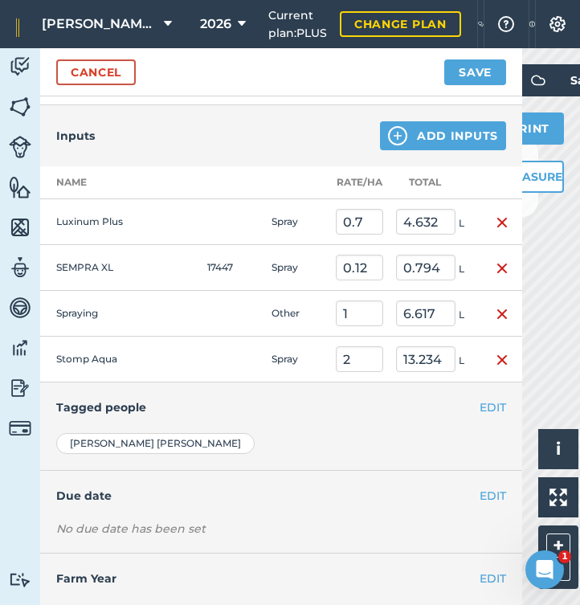
click at [498, 404] on button "EDIT" at bounding box center [493, 408] width 27 height 18
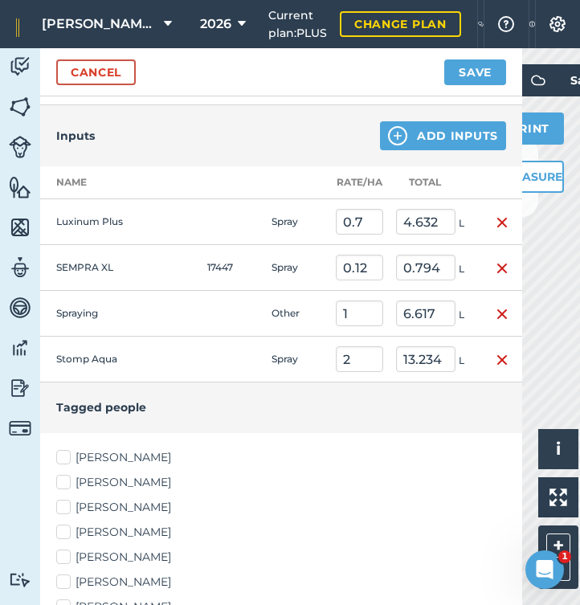
click at [70, 460] on label "[PERSON_NAME]" at bounding box center [281, 457] width 450 height 17
click at [67, 460] on input "[PERSON_NAME]" at bounding box center [61, 454] width 10 height 10
checkbox input "true"
click at [68, 481] on label "[PERSON_NAME]" at bounding box center [281, 482] width 450 height 17
click at [67, 481] on input "[PERSON_NAME]" at bounding box center [61, 479] width 10 height 10
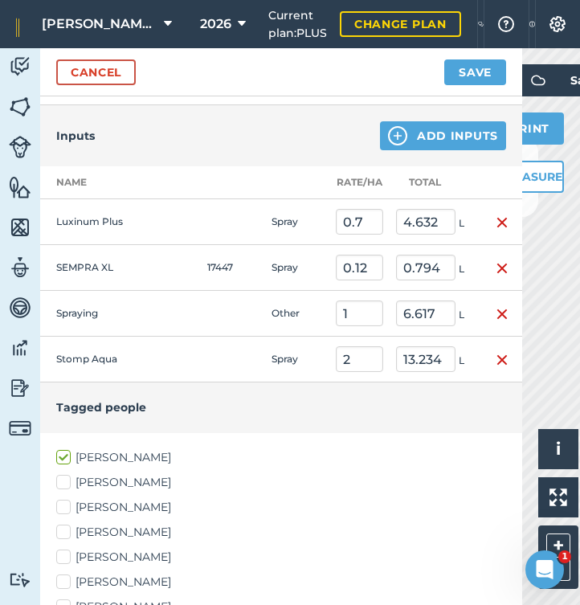
checkbox input "true"
click at [66, 503] on label "[PERSON_NAME]" at bounding box center [281, 507] width 450 height 17
click at [66, 503] on input "[PERSON_NAME]" at bounding box center [61, 504] width 10 height 10
checkbox input "true"
click at [70, 577] on label "[PERSON_NAME]" at bounding box center [281, 582] width 450 height 17
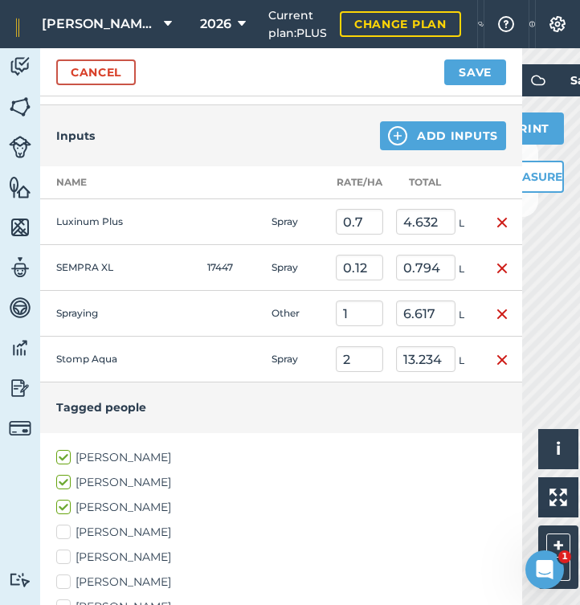
click at [67, 577] on input "[PERSON_NAME]" at bounding box center [61, 579] width 10 height 10
checkbox input "true"
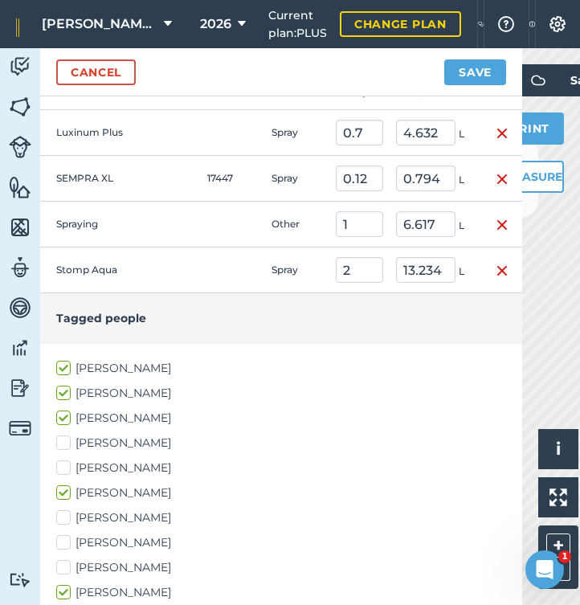
scroll to position [444, 0]
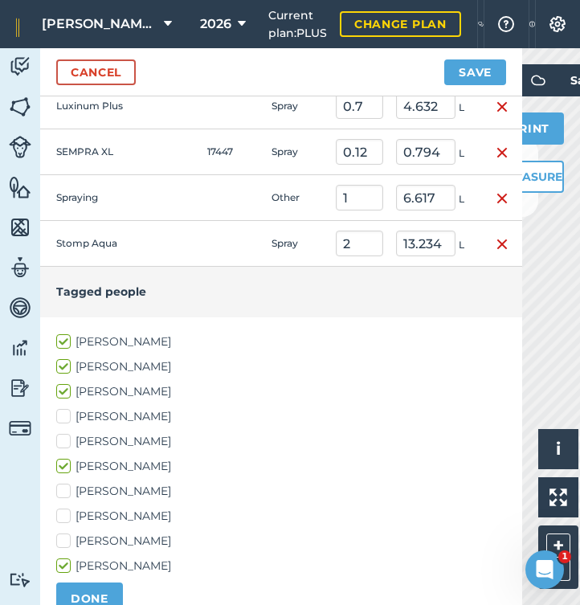
click at [66, 492] on label "[PERSON_NAME]" at bounding box center [281, 491] width 450 height 17
click at [66, 492] on input "[PERSON_NAME]" at bounding box center [61, 488] width 10 height 10
checkbox input "true"
click at [68, 513] on label "[PERSON_NAME]" at bounding box center [281, 516] width 450 height 17
click at [67, 513] on input "[PERSON_NAME]" at bounding box center [61, 513] width 10 height 10
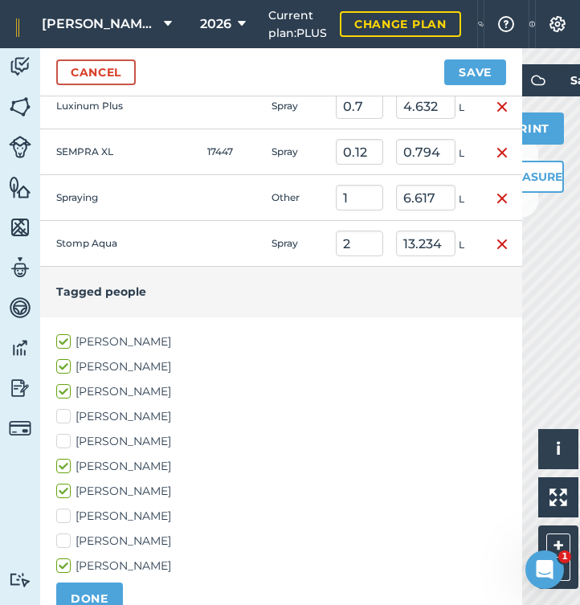
checkbox input "true"
click at [96, 590] on button "DONE" at bounding box center [89, 599] width 67 height 32
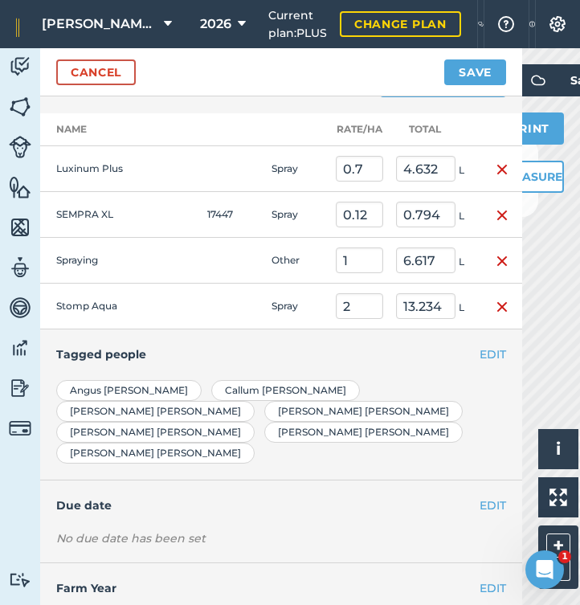
click at [464, 58] on div "Cancel Save" at bounding box center [281, 72] width 482 height 48
click at [468, 69] on button "Save" at bounding box center [476, 72] width 62 height 26
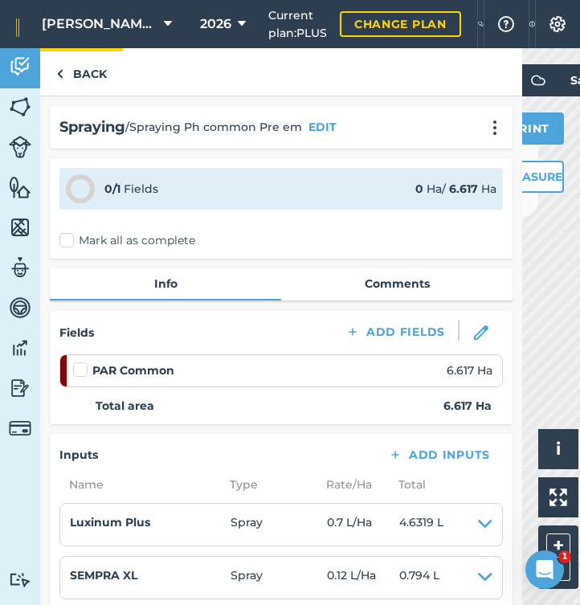
click at [81, 79] on link "Back" at bounding box center [81, 71] width 83 height 47
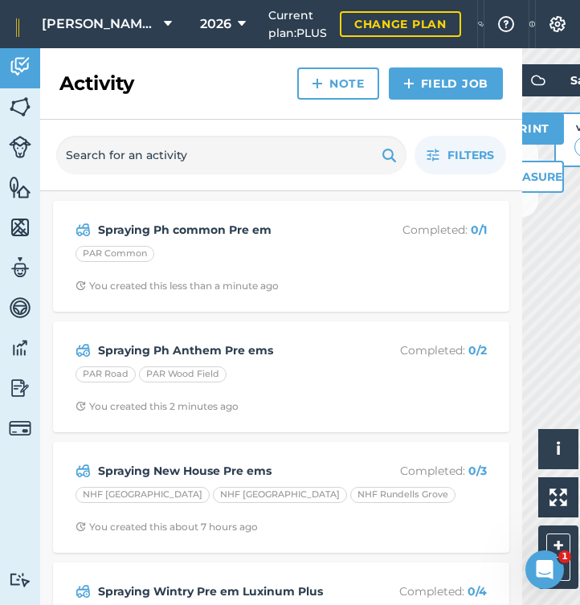
click at [424, 80] on link "Field Job" at bounding box center [446, 84] width 114 height 32
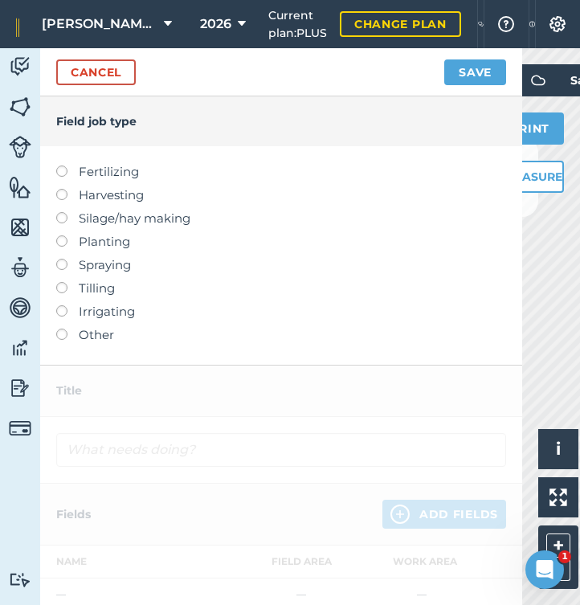
click at [61, 259] on label at bounding box center [67, 259] width 23 height 0
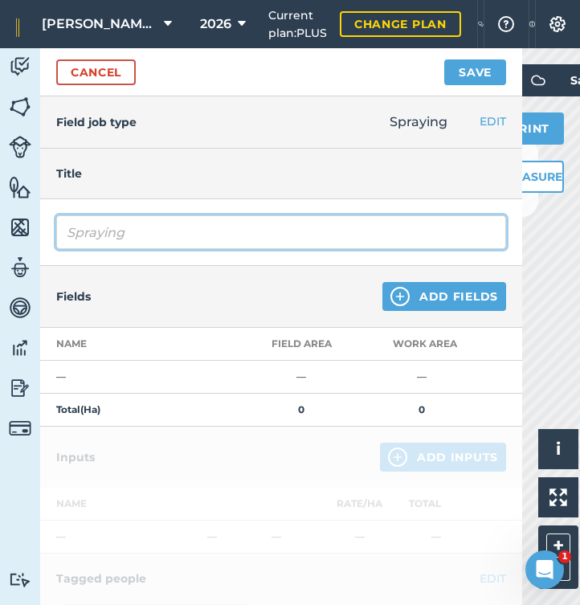
click at [192, 242] on input "Spraying" at bounding box center [281, 232] width 450 height 34
type input "Spraying Pre em Hayleys"
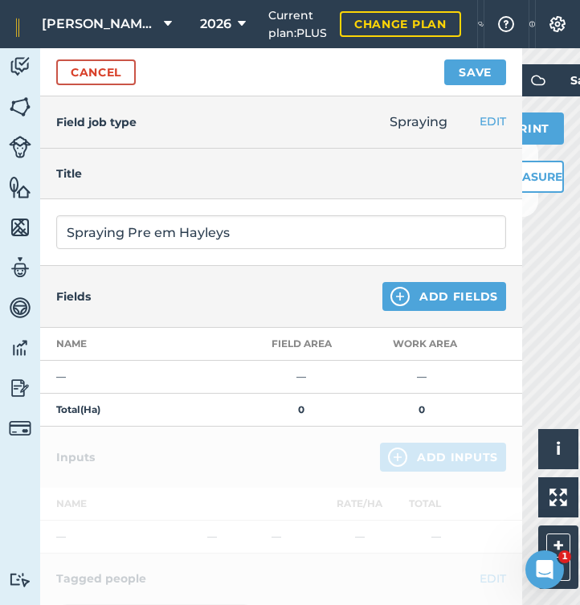
click at [443, 301] on button "Add Fields" at bounding box center [445, 296] width 124 height 29
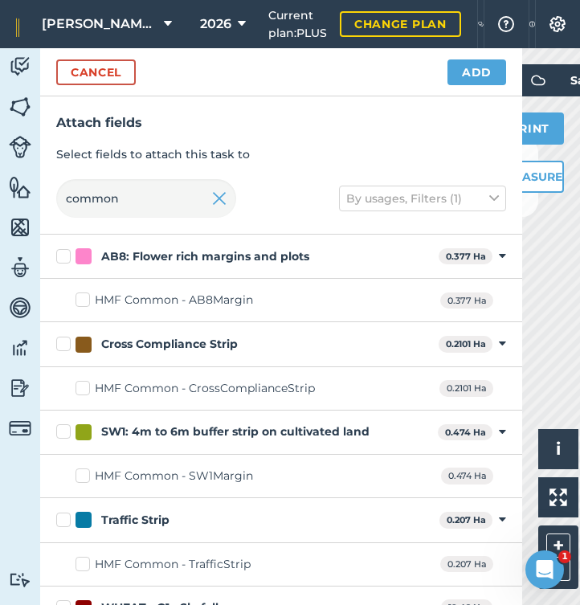
click at [218, 202] on img at bounding box center [219, 198] width 14 height 19
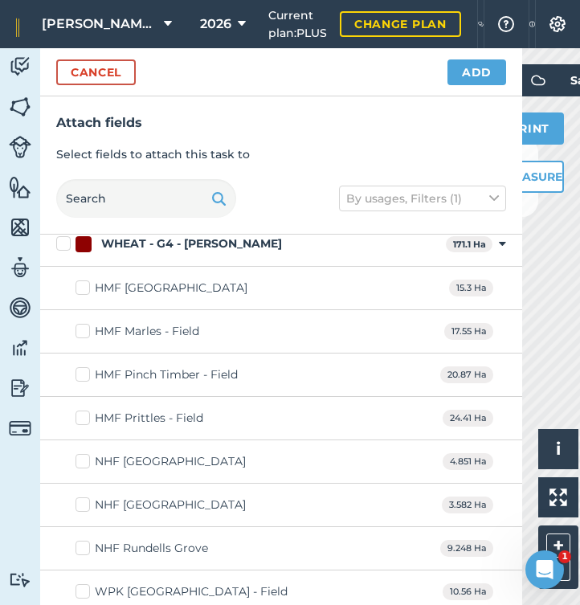
scroll to position [15694, 0]
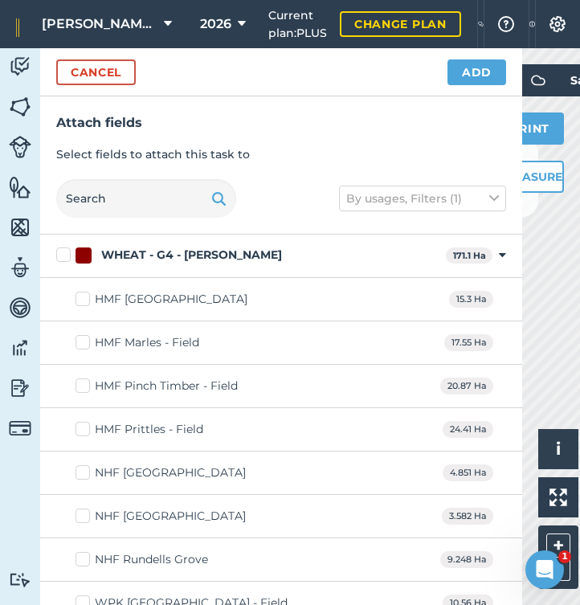
click at [83, 293] on label "HMF [GEOGRAPHIC_DATA]" at bounding box center [162, 299] width 172 height 17
click at [83, 293] on input "HMF [GEOGRAPHIC_DATA]" at bounding box center [81, 296] width 10 height 10
checkbox input "true"
click at [84, 334] on label "HMF Marles - Field" at bounding box center [138, 342] width 124 height 17
click at [84, 334] on input "HMF Marles - Field" at bounding box center [81, 339] width 10 height 10
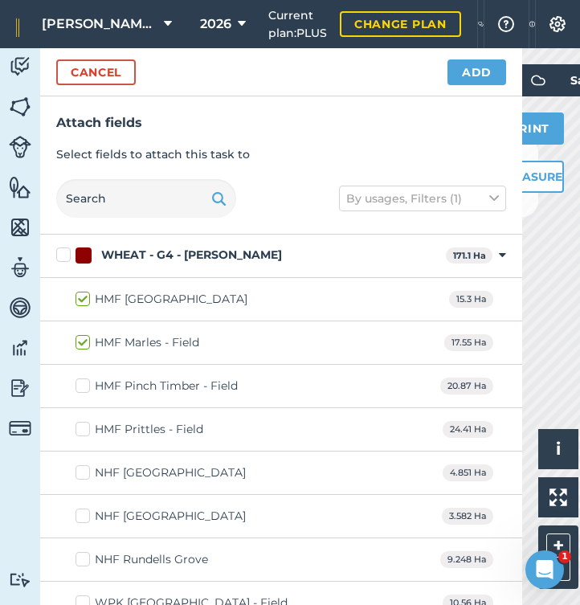
checkbox input "true"
click at [84, 423] on label "HMF Prittles - Field" at bounding box center [140, 429] width 128 height 17
click at [84, 423] on input "HMF Prittles - Field" at bounding box center [81, 426] width 10 height 10
checkbox input "true"
click at [473, 75] on button "Add" at bounding box center [477, 72] width 59 height 26
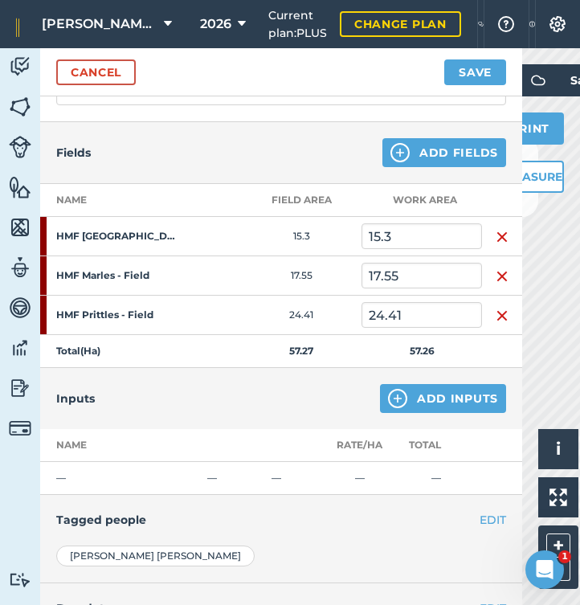
scroll to position [174, 0]
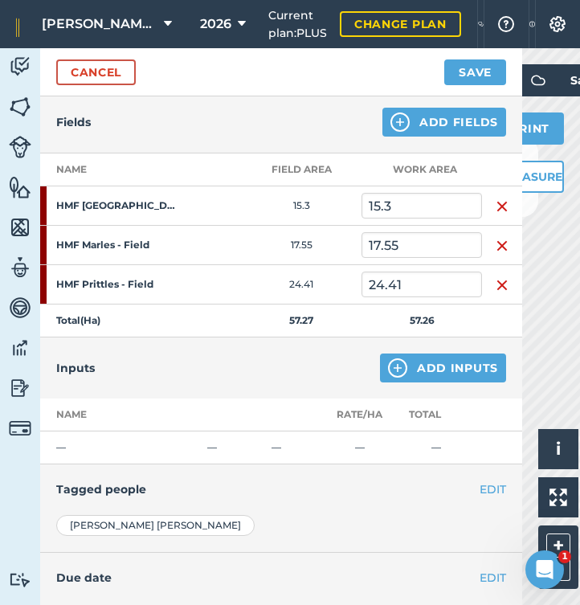
click at [456, 367] on button "Add Inputs" at bounding box center [443, 368] width 126 height 29
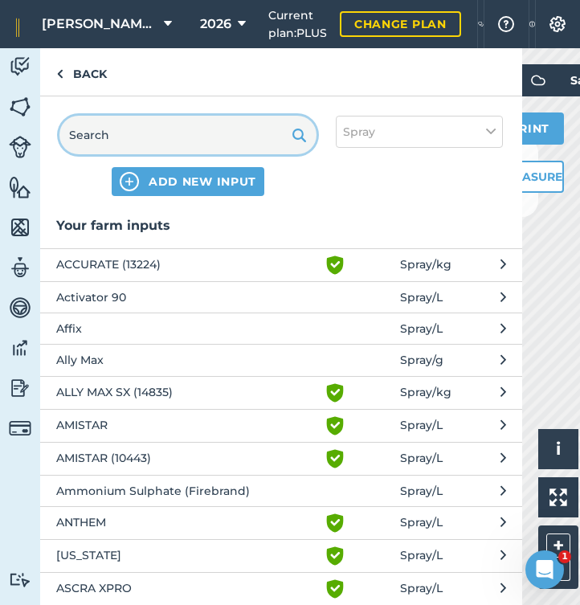
click at [209, 137] on input "text" at bounding box center [187, 135] width 257 height 39
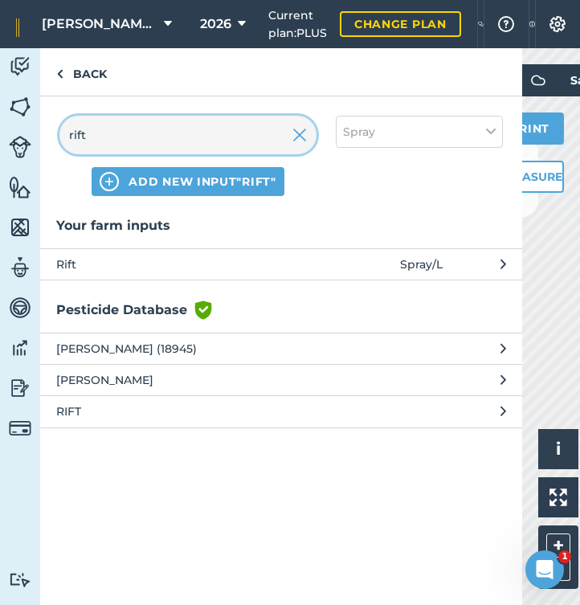
type input "rift"
click at [105, 256] on span "Rift" at bounding box center [187, 265] width 263 height 18
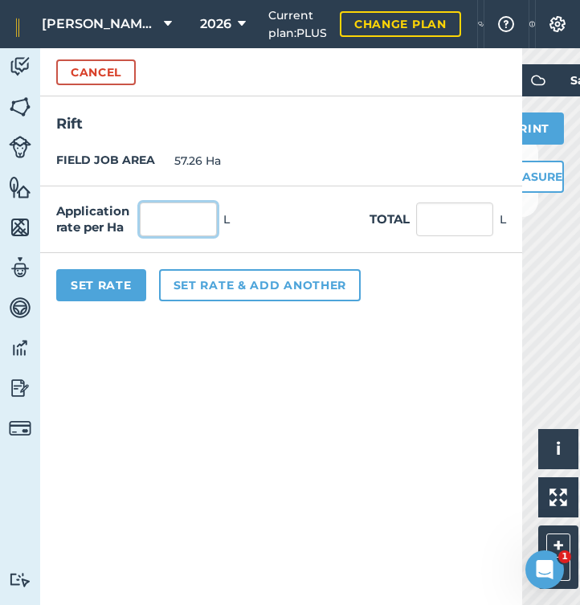
click at [173, 223] on input "text" at bounding box center [178, 220] width 77 height 34
type input "0.9"
type input "51.534"
click at [202, 280] on button "Set rate & add another" at bounding box center [260, 285] width 202 height 32
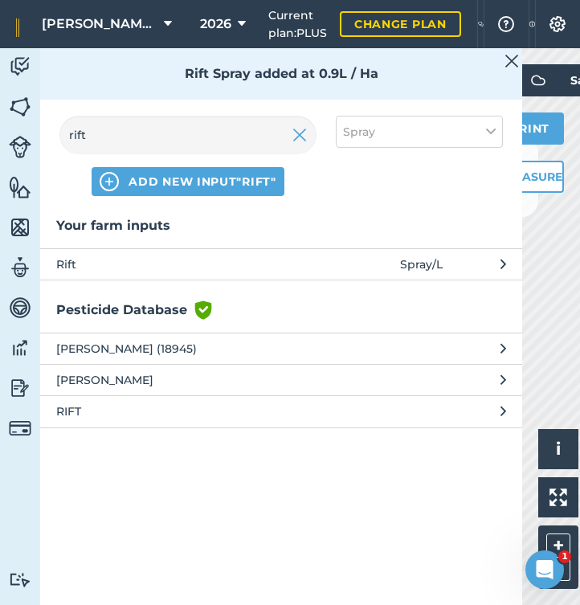
click at [298, 141] on img at bounding box center [300, 134] width 14 height 19
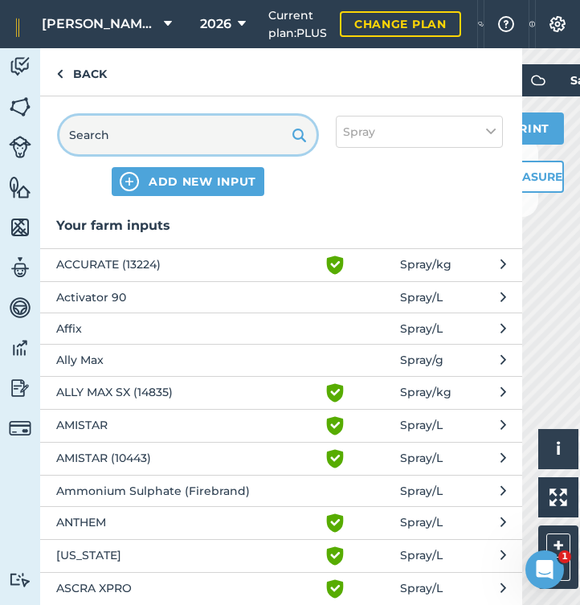
click at [228, 143] on input "text" at bounding box center [187, 135] width 257 height 39
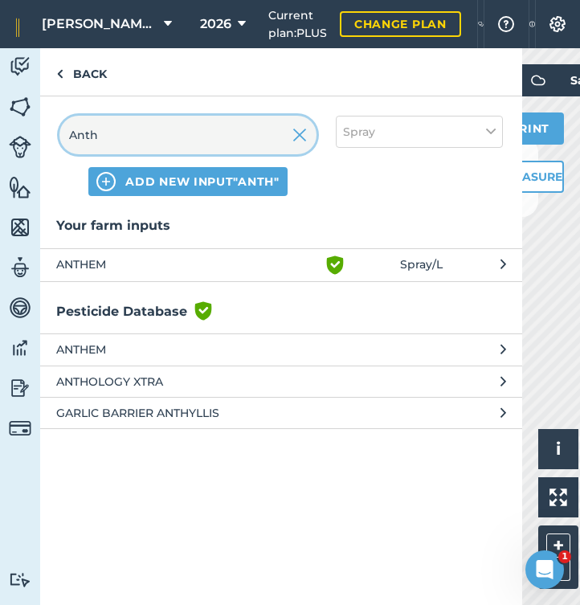
type input "Anth"
click at [200, 258] on span "ANTHEM" at bounding box center [187, 265] width 263 height 19
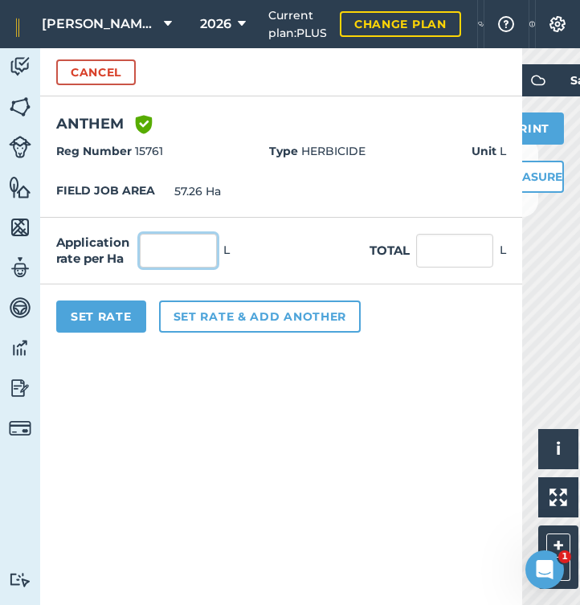
click at [207, 254] on input "text" at bounding box center [178, 251] width 77 height 34
type input "3"
type input "171.78"
click at [252, 317] on button "Set rate & add another" at bounding box center [260, 317] width 202 height 32
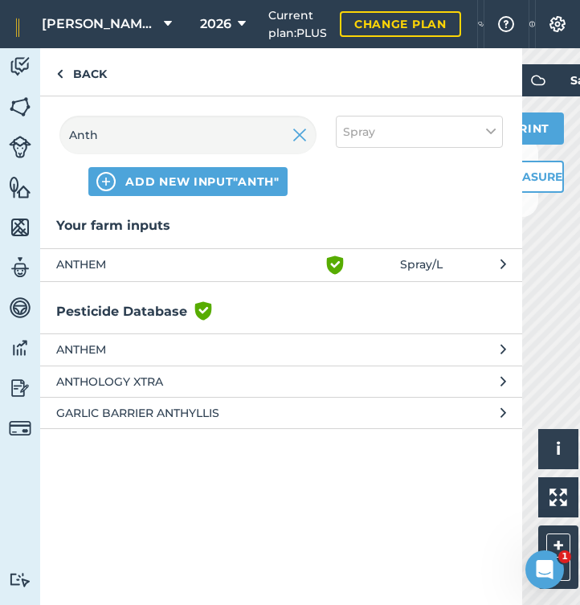
click at [303, 137] on img at bounding box center [300, 134] width 14 height 19
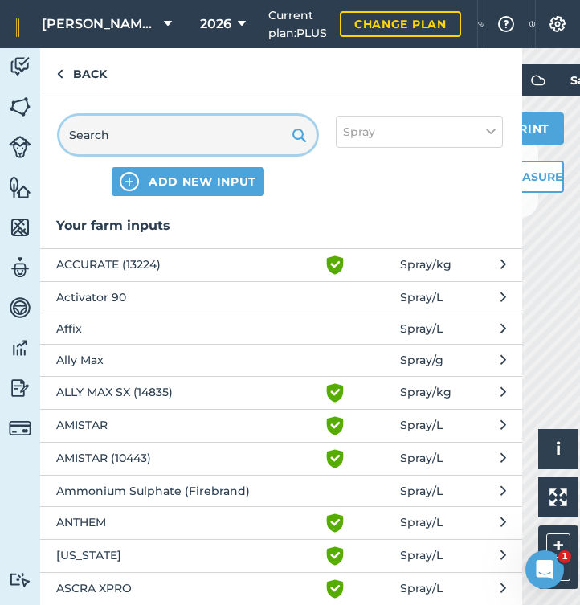
click at [215, 140] on input "text" at bounding box center [187, 135] width 257 height 39
click at [482, 140] on button "Spray" at bounding box center [419, 132] width 167 height 32
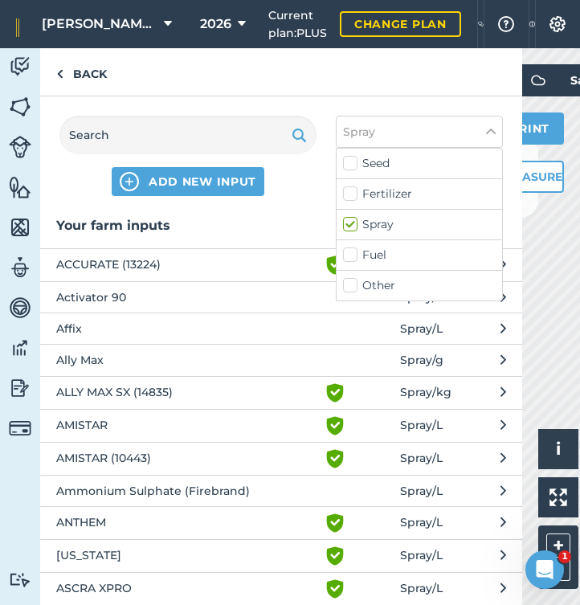
click at [360, 282] on label "Other" at bounding box center [419, 285] width 153 height 17
click at [354, 282] on input "Other" at bounding box center [348, 282] width 10 height 10
checkbox input "true"
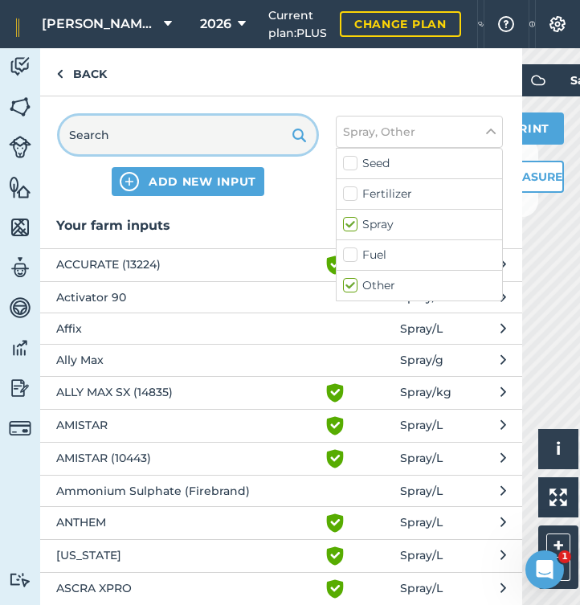
click at [180, 140] on input "text" at bounding box center [187, 135] width 257 height 39
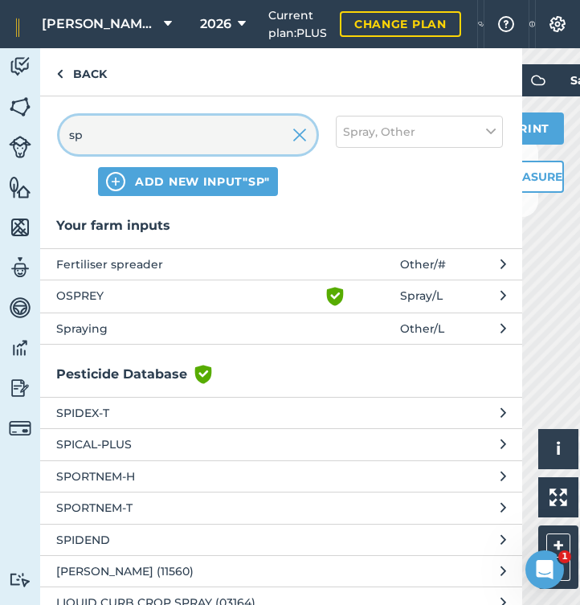
type input "sp"
click at [111, 330] on span "Spraying" at bounding box center [187, 329] width 263 height 18
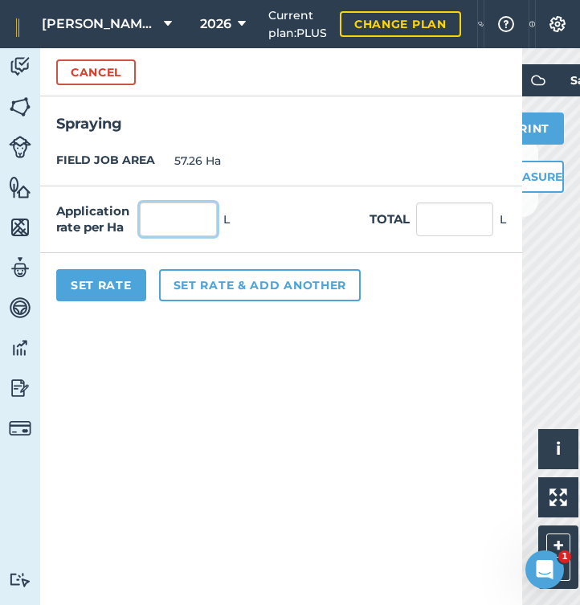
click at [181, 216] on input "text" at bounding box center [178, 220] width 77 height 34
type input "1"
type input "57.26"
click at [127, 285] on button "Set Rate" at bounding box center [101, 285] width 90 height 32
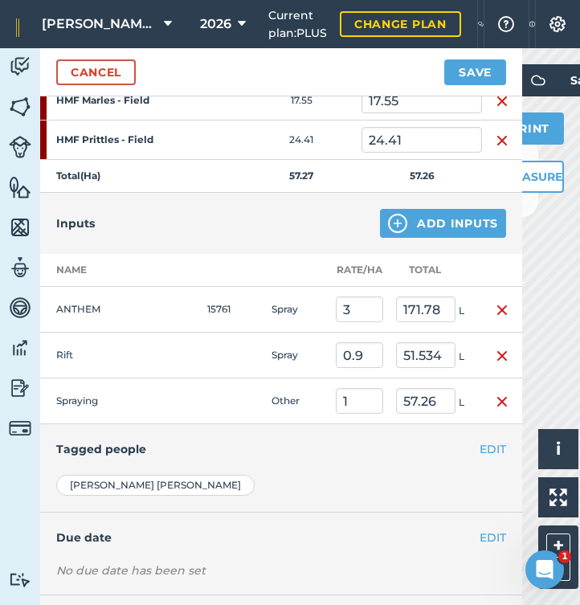
scroll to position [322, 0]
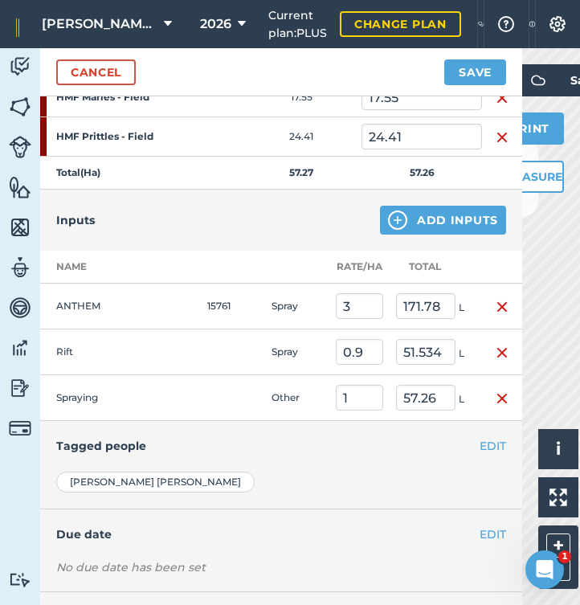
click at [488, 446] on button "EDIT" at bounding box center [493, 446] width 27 height 18
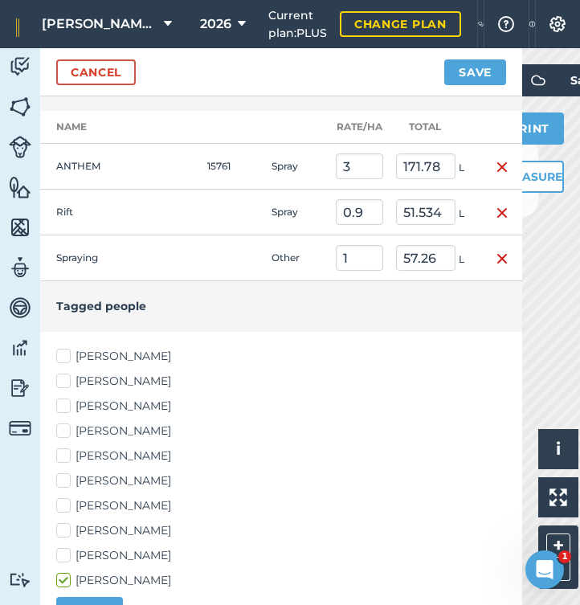
scroll to position [535, 0]
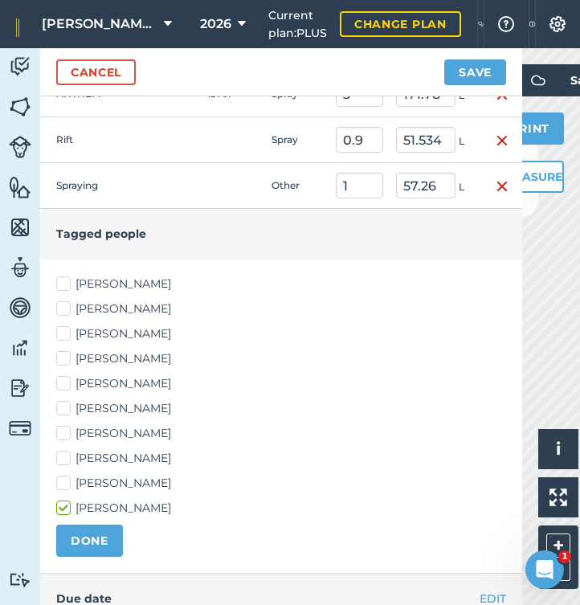
click at [67, 284] on label "[PERSON_NAME]" at bounding box center [281, 284] width 450 height 17
click at [67, 284] on input "[PERSON_NAME]" at bounding box center [61, 281] width 10 height 10
checkbox input "true"
click at [67, 304] on label "[PERSON_NAME]" at bounding box center [281, 309] width 450 height 17
click at [67, 304] on input "[PERSON_NAME]" at bounding box center [61, 306] width 10 height 10
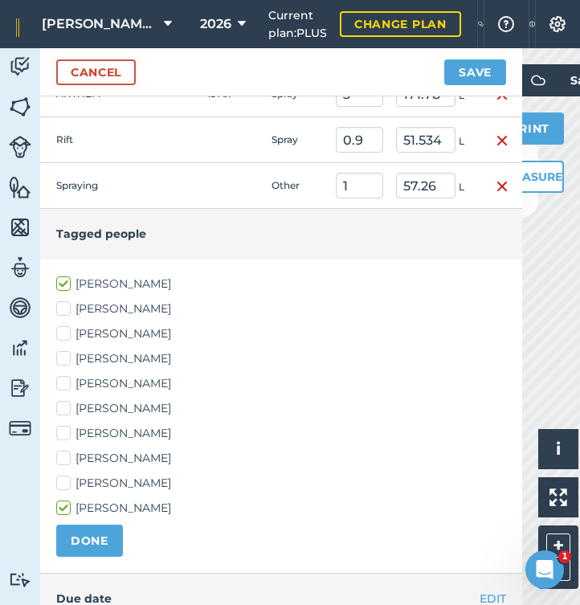
checkbox input "true"
click at [69, 334] on label "[PERSON_NAME]" at bounding box center [281, 334] width 450 height 17
click at [67, 334] on input "[PERSON_NAME]" at bounding box center [61, 331] width 10 height 10
checkbox input "true"
click at [64, 401] on label "[PERSON_NAME]" at bounding box center [281, 408] width 450 height 17
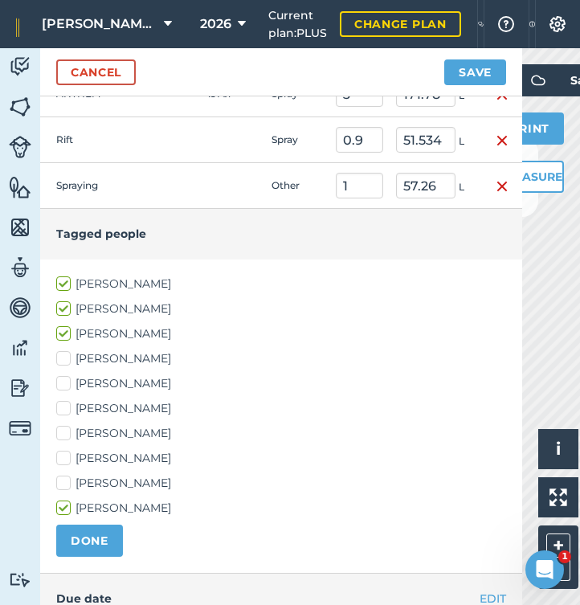
click at [64, 401] on input "[PERSON_NAME]" at bounding box center [61, 405] width 10 height 10
checkbox input "true"
click at [64, 431] on label "[PERSON_NAME]" at bounding box center [281, 433] width 450 height 17
click at [64, 431] on input "[PERSON_NAME]" at bounding box center [61, 430] width 10 height 10
checkbox input "true"
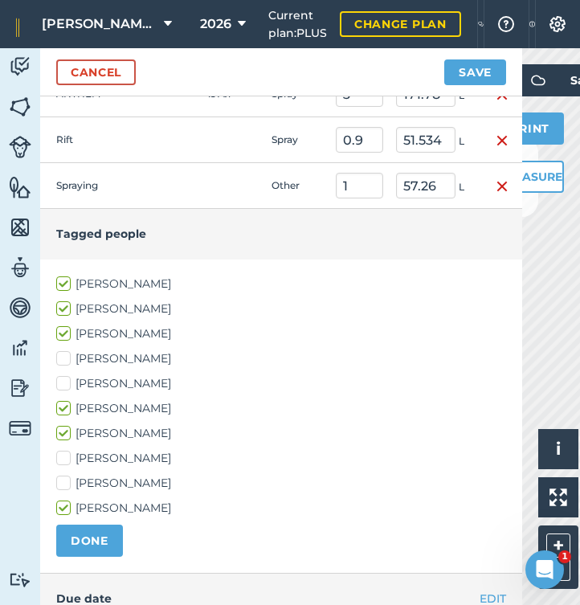
click at [68, 458] on label "[PERSON_NAME]" at bounding box center [281, 458] width 450 height 17
click at [67, 458] on input "[PERSON_NAME]" at bounding box center [61, 455] width 10 height 10
checkbox input "true"
click at [95, 538] on button "DONE" at bounding box center [89, 541] width 67 height 32
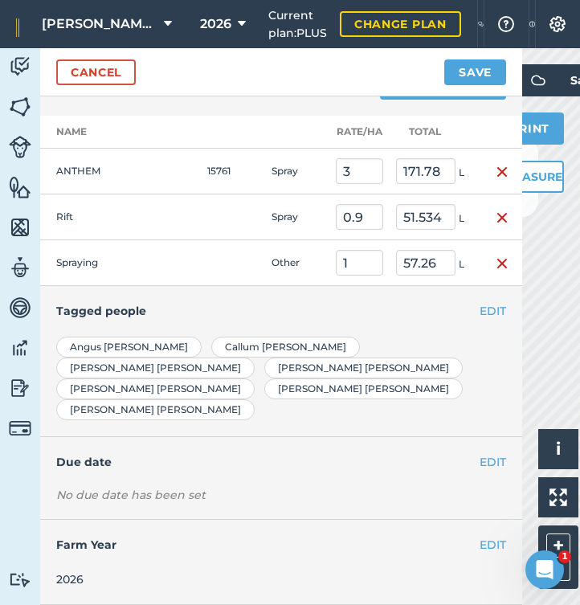
scroll to position [414, 0]
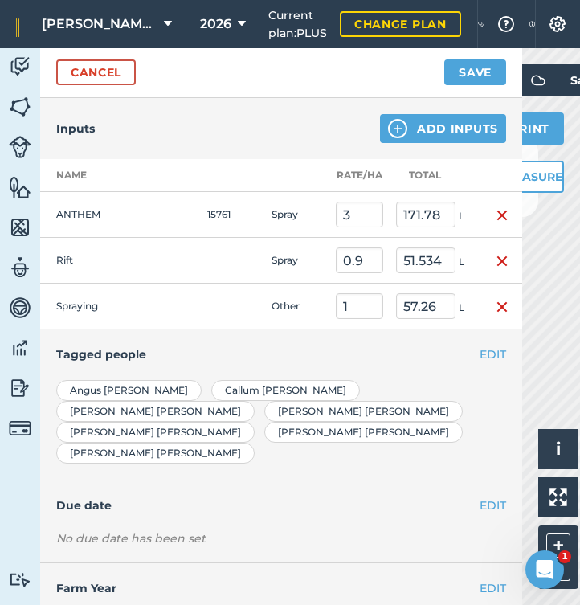
click at [478, 67] on button "Save" at bounding box center [476, 72] width 62 height 26
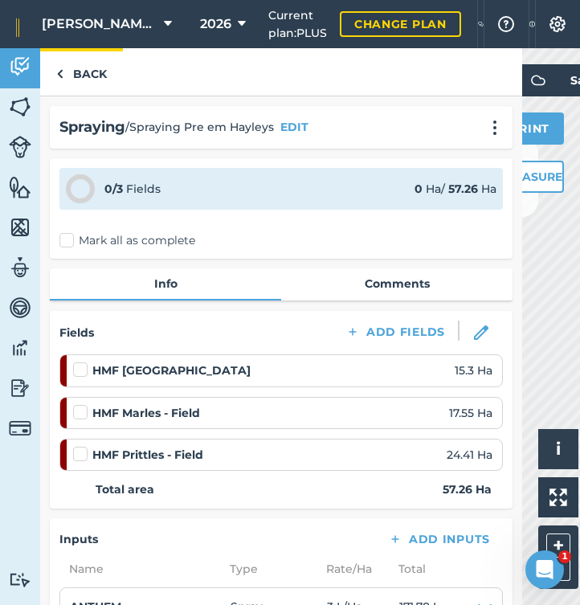
click at [93, 76] on link "Back" at bounding box center [81, 71] width 83 height 47
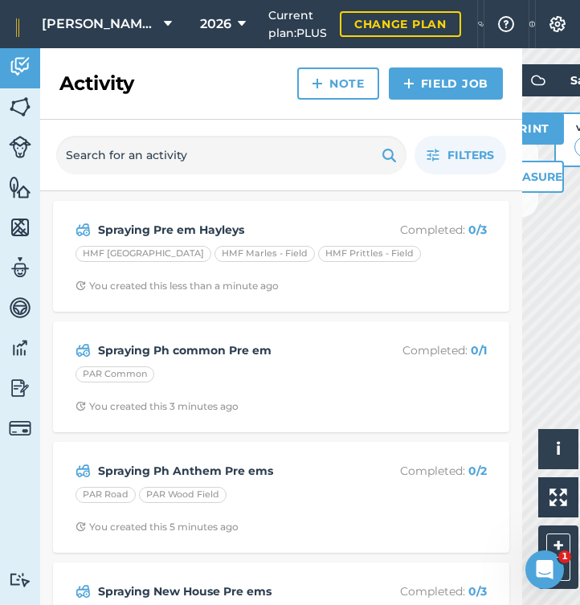
click at [461, 86] on link "Field Job" at bounding box center [446, 84] width 114 height 32
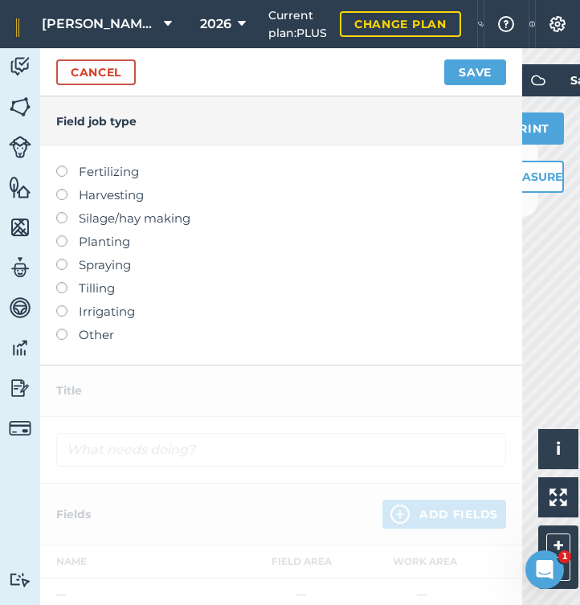
click at [65, 259] on label at bounding box center [67, 259] width 23 height 0
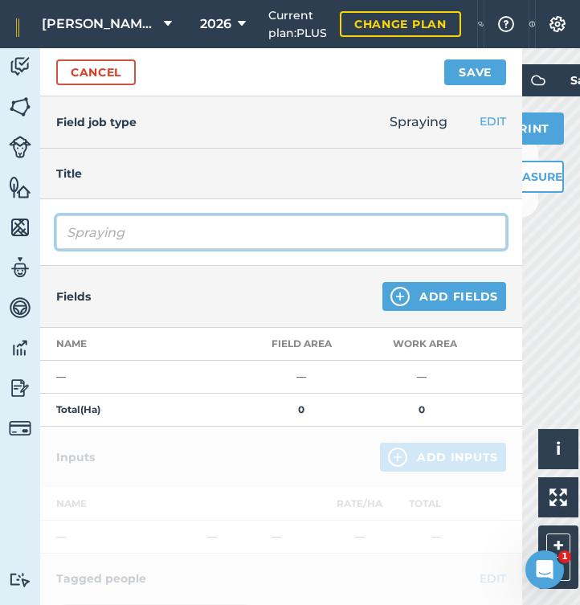
click at [150, 232] on input "Spraying" at bounding box center [281, 232] width 450 height 34
type input "Spraying Pinchtimber pre em"
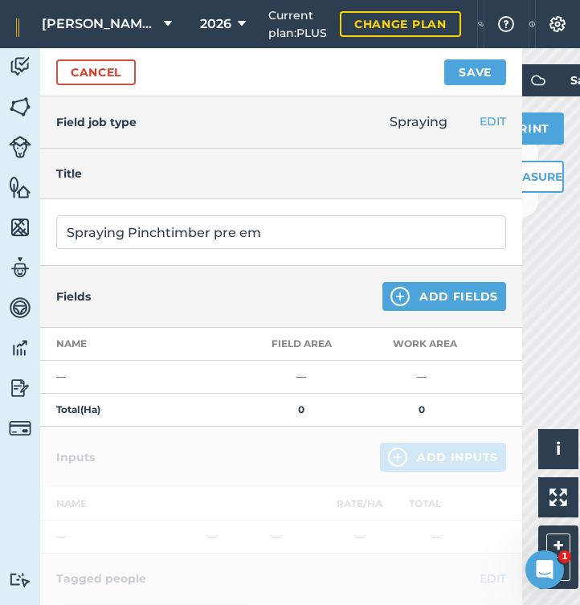
click at [422, 301] on button "Add Fields" at bounding box center [445, 296] width 124 height 29
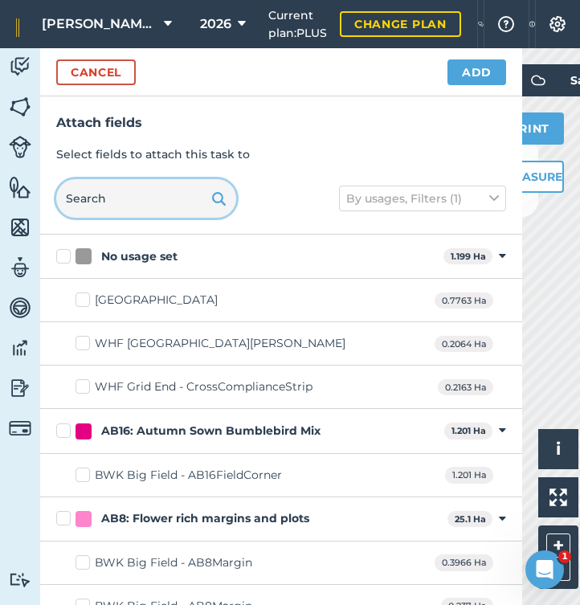
click at [174, 210] on input "text" at bounding box center [146, 198] width 180 height 39
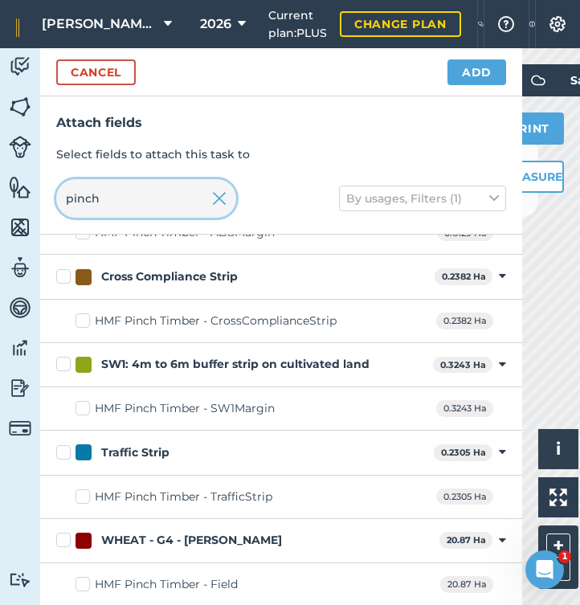
scroll to position [67, 0]
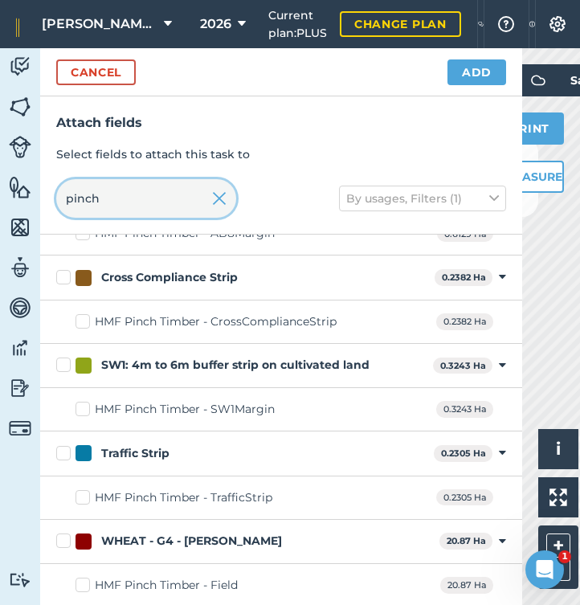
type input "pinch"
click at [84, 581] on label "HMF Pinch Timber - Field" at bounding box center [157, 585] width 162 height 17
click at [84, 581] on input "HMF Pinch Timber - Field" at bounding box center [81, 582] width 10 height 10
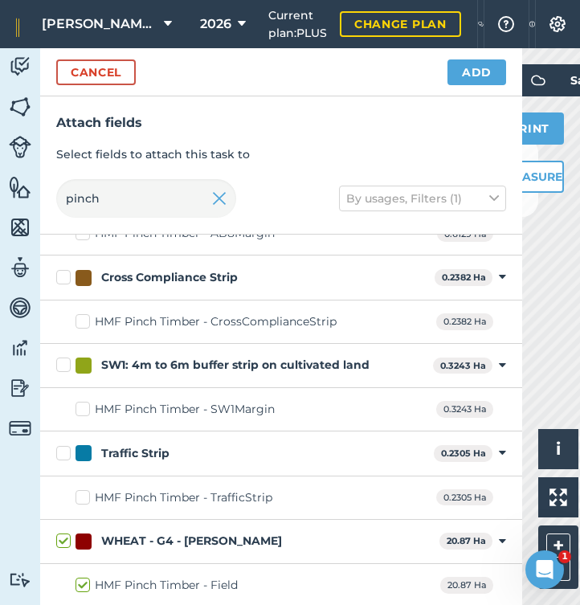
checkbox input "true"
click at [486, 78] on button "Add" at bounding box center [477, 72] width 59 height 26
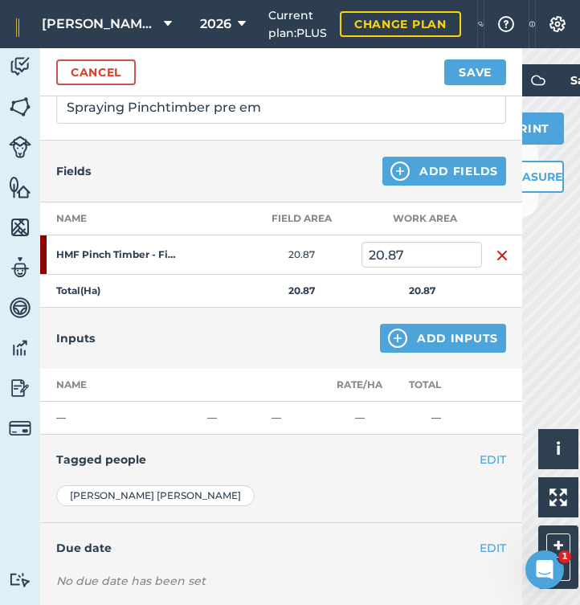
scroll to position [152, 0]
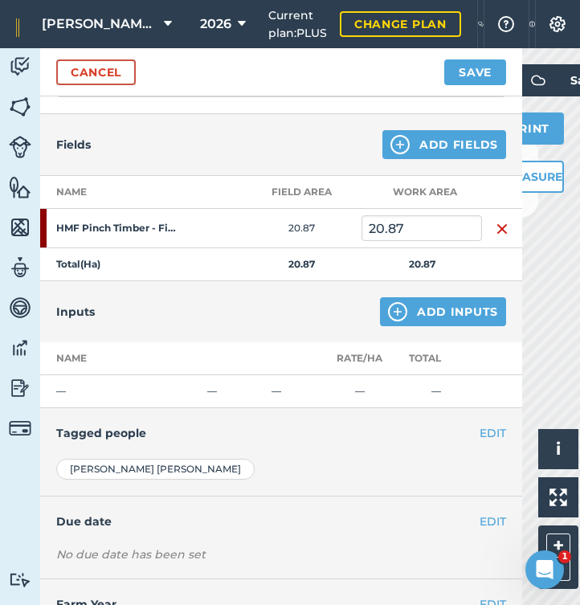
click at [411, 314] on button "Add Inputs" at bounding box center [443, 311] width 126 height 29
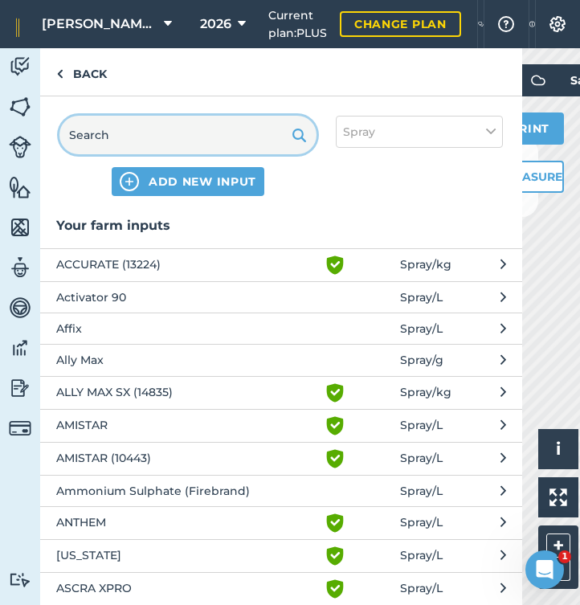
click at [203, 128] on input "text" at bounding box center [187, 135] width 257 height 39
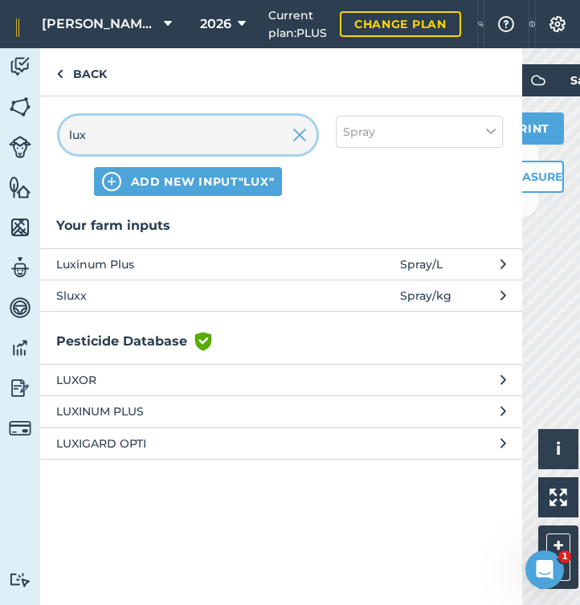
type input "lux"
click at [95, 262] on span "Luxinum Plus" at bounding box center [187, 265] width 263 height 18
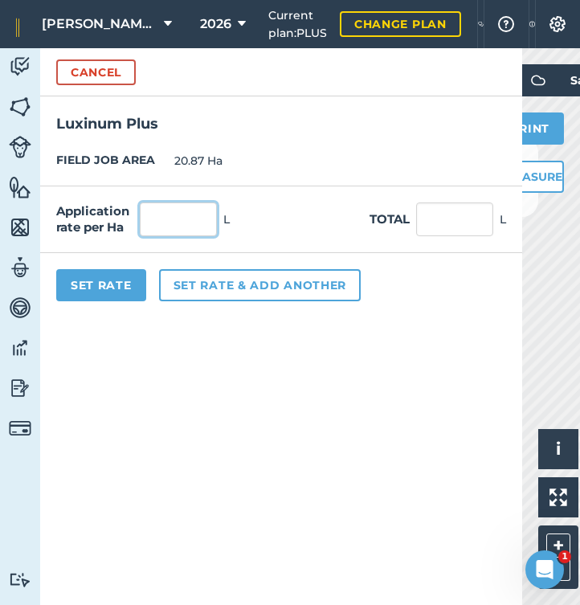
click at [192, 225] on input "text" at bounding box center [178, 220] width 77 height 34
type input "0.7"
type input "14.609"
click at [201, 282] on button "Set rate & add another" at bounding box center [260, 285] width 202 height 32
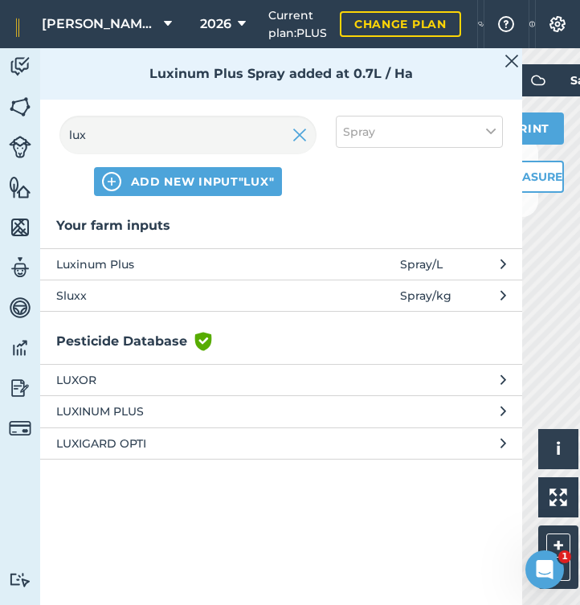
click at [304, 138] on img at bounding box center [300, 134] width 14 height 19
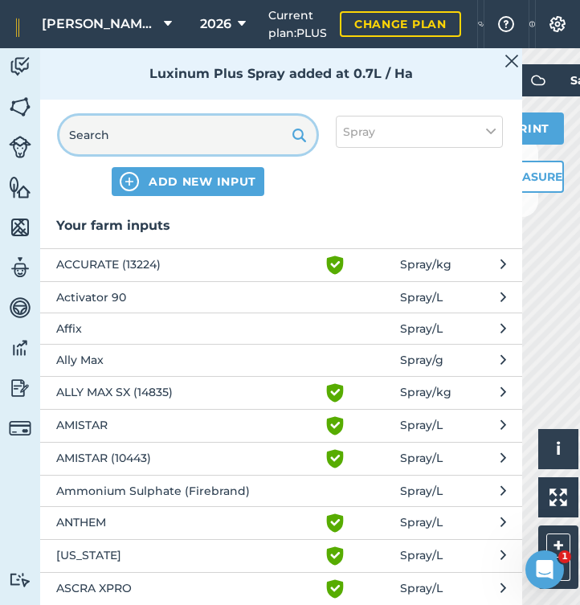
click at [222, 139] on input "text" at bounding box center [187, 135] width 257 height 39
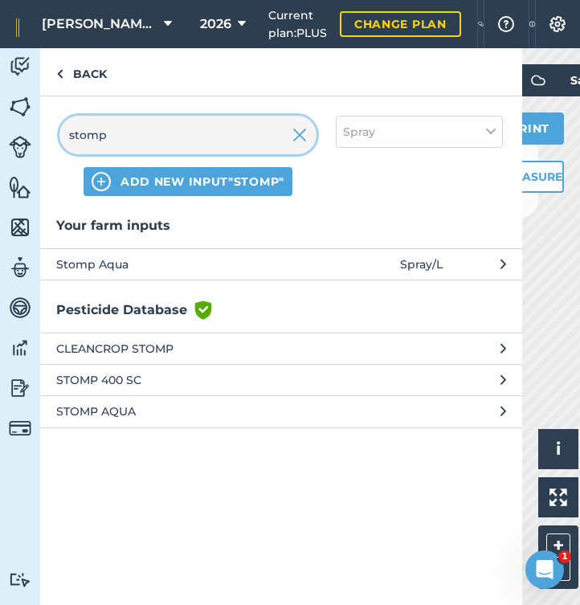
type input "stomp"
click at [113, 258] on span "Stomp Aqua" at bounding box center [187, 265] width 263 height 18
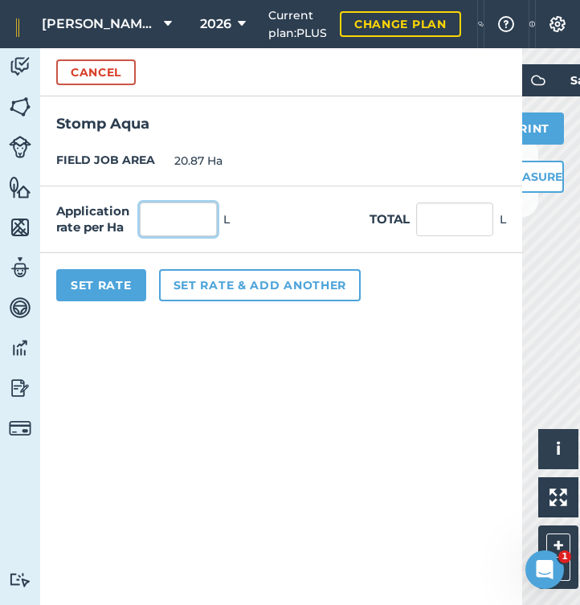
click at [178, 219] on input "text" at bounding box center [178, 220] width 77 height 34
type input "2"
type input "41.74"
click at [227, 277] on button "Set rate & add another" at bounding box center [260, 285] width 202 height 32
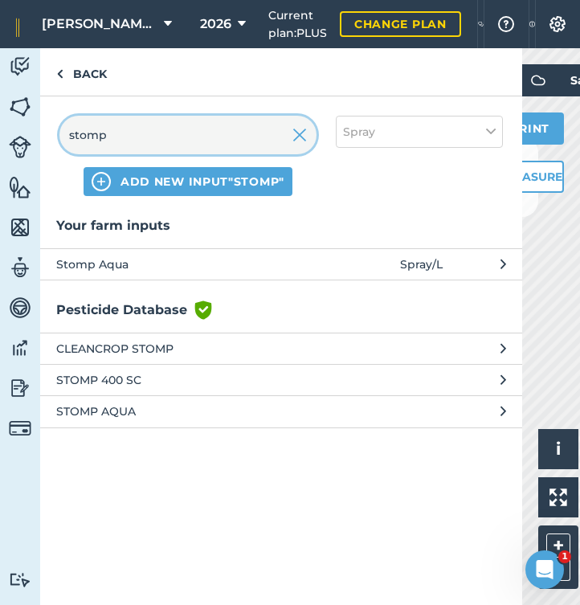
click at [308, 138] on input "stomp" at bounding box center [187, 135] width 257 height 39
click at [303, 138] on img at bounding box center [300, 134] width 14 height 19
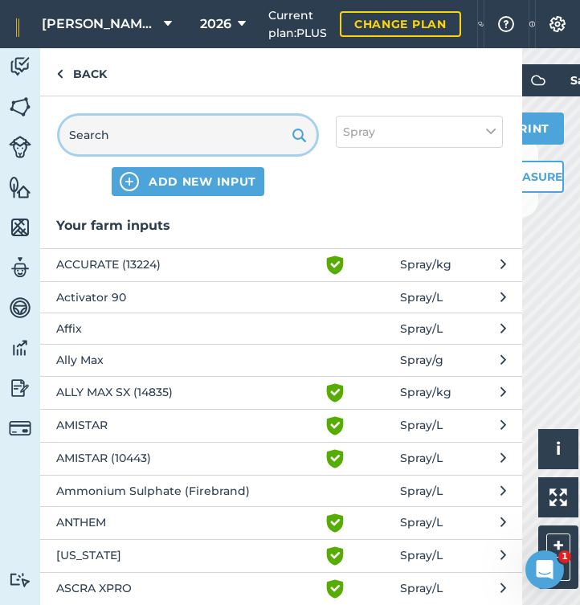
click at [232, 137] on input "text" at bounding box center [187, 135] width 257 height 39
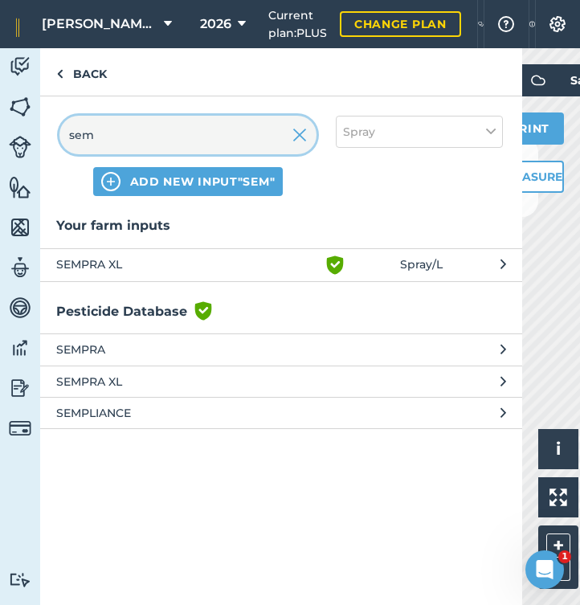
type input "sem"
click at [105, 262] on span "SEMPRA XL" at bounding box center [187, 265] width 263 height 19
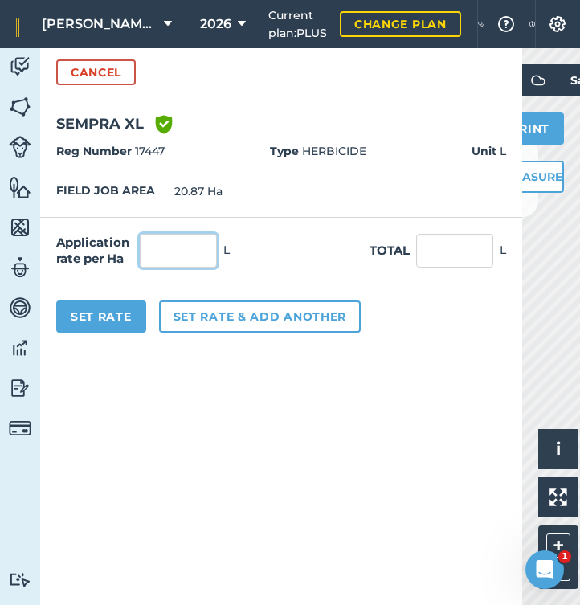
click at [166, 254] on input "text" at bounding box center [178, 251] width 77 height 34
type input "0.12"
type input "2.504"
click at [192, 313] on button "Set rate & add another" at bounding box center [260, 317] width 202 height 32
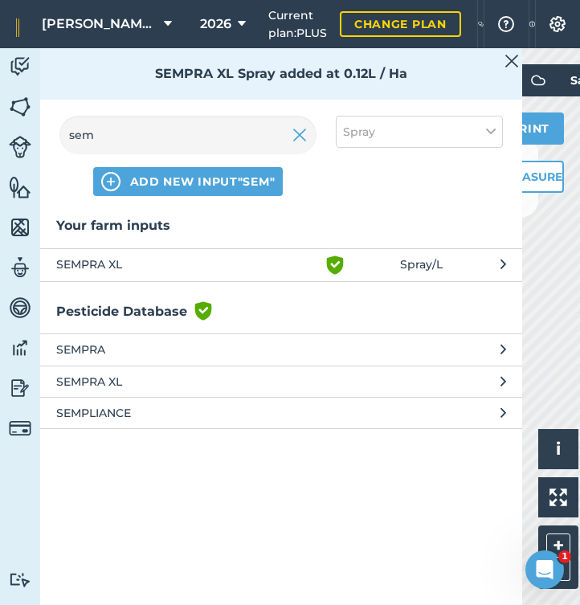
click at [303, 134] on img at bounding box center [300, 134] width 14 height 19
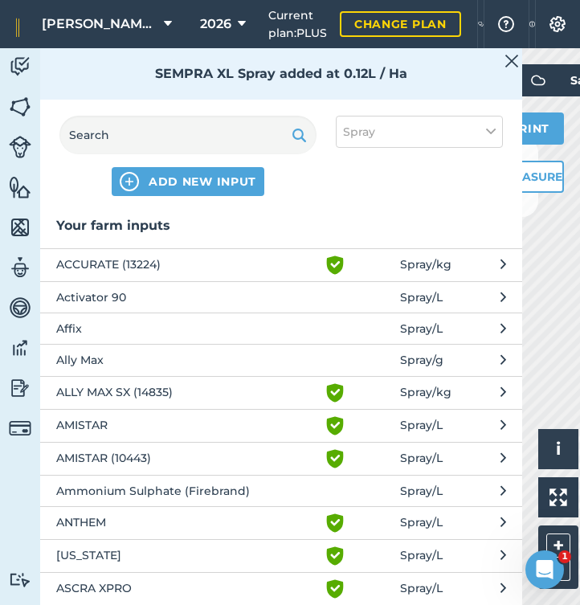
click at [411, 123] on button "Spray" at bounding box center [419, 132] width 167 height 32
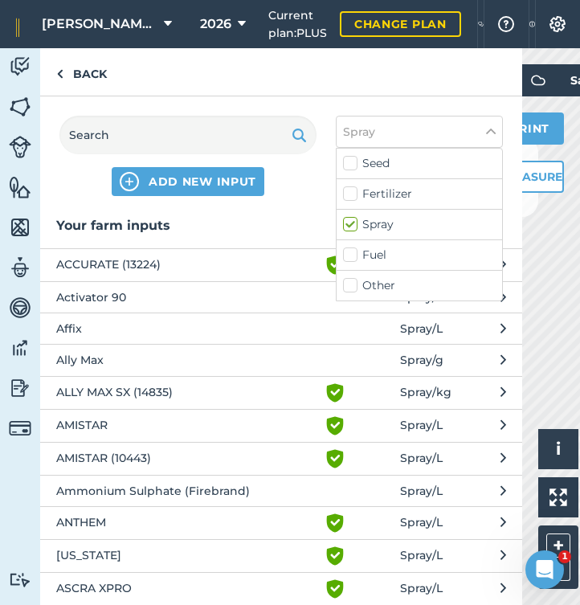
click at [371, 286] on label "Other" at bounding box center [419, 285] width 153 height 17
click at [354, 286] on input "Other" at bounding box center [348, 282] width 10 height 10
checkbox input "true"
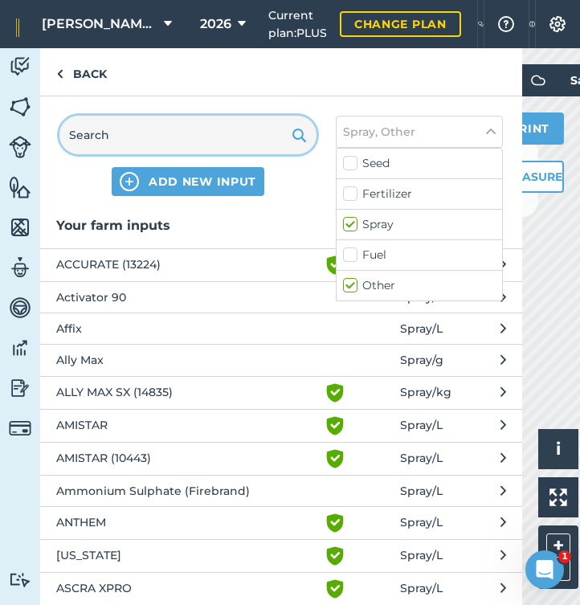
click at [255, 137] on input "text" at bounding box center [187, 135] width 257 height 39
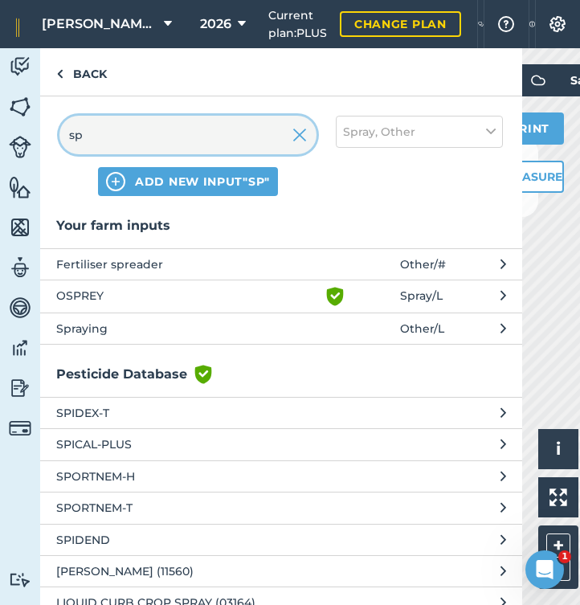
type input "sp"
click at [112, 327] on span "Spraying" at bounding box center [187, 329] width 263 height 18
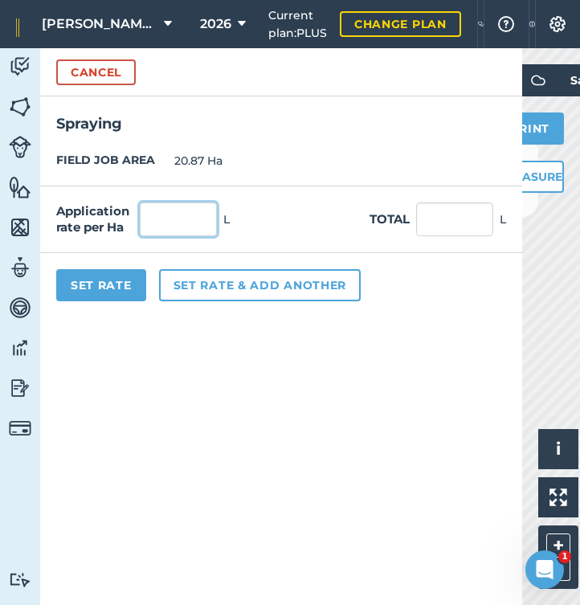
click at [182, 221] on input "text" at bounding box center [178, 220] width 77 height 34
type input "1"
type input "20.87"
click at [124, 287] on button "Set Rate" at bounding box center [101, 285] width 90 height 32
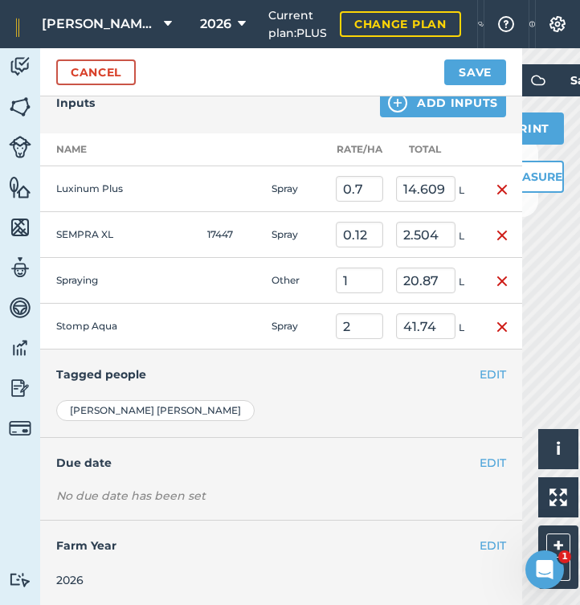
scroll to position [360, 0]
click at [488, 379] on button "EDIT" at bounding box center [493, 376] width 27 height 18
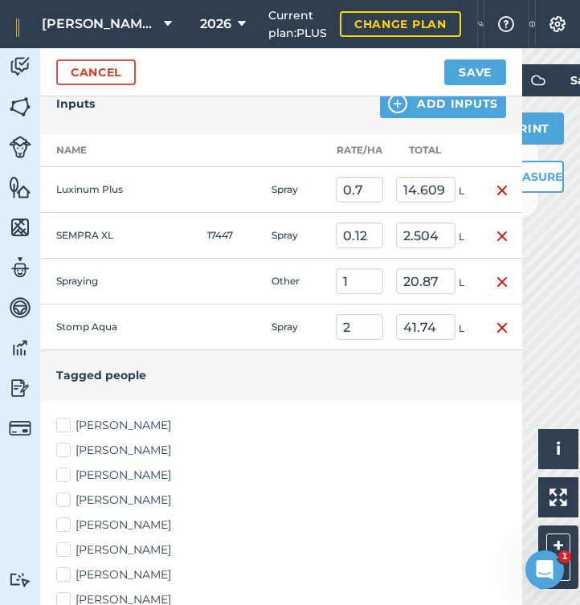
click at [66, 425] on label "[PERSON_NAME]" at bounding box center [281, 425] width 450 height 17
click at [66, 425] on input "[PERSON_NAME]" at bounding box center [61, 422] width 10 height 10
checkbox input "true"
click at [63, 445] on label "[PERSON_NAME]" at bounding box center [281, 450] width 450 height 17
click at [63, 445] on input "[PERSON_NAME]" at bounding box center [61, 447] width 10 height 10
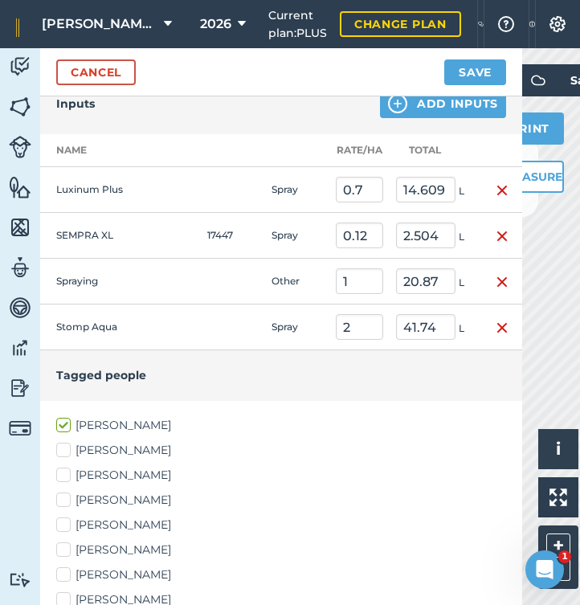
checkbox input "true"
click at [65, 478] on label "[PERSON_NAME]" at bounding box center [281, 475] width 450 height 17
click at [65, 478] on input "[PERSON_NAME]" at bounding box center [61, 472] width 10 height 10
checkbox input "true"
click at [68, 553] on label "[PERSON_NAME]" at bounding box center [281, 550] width 450 height 17
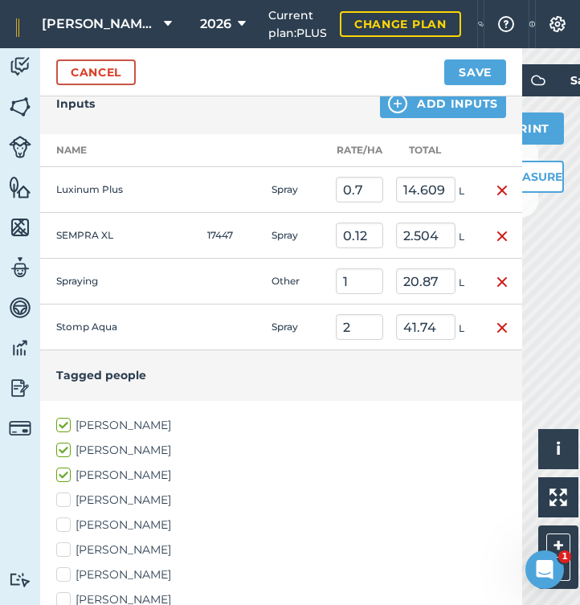
click at [67, 552] on input "[PERSON_NAME]" at bounding box center [61, 547] width 10 height 10
checkbox input "true"
click at [67, 573] on label "[PERSON_NAME]" at bounding box center [281, 575] width 450 height 17
click at [67, 573] on input "[PERSON_NAME]" at bounding box center [61, 572] width 10 height 10
checkbox input "true"
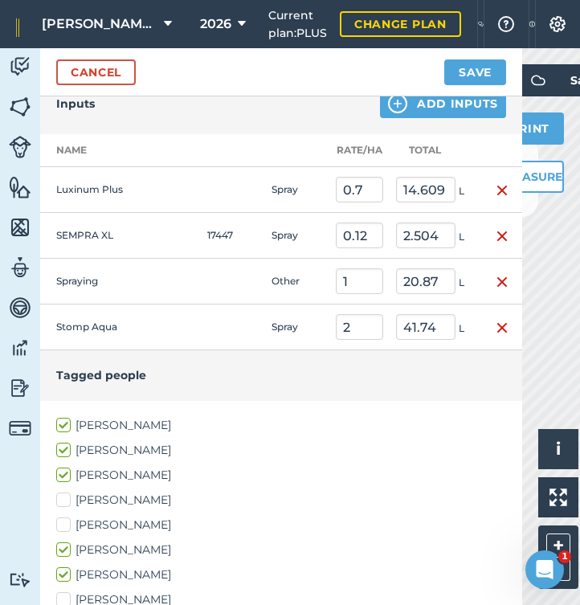
click at [65, 594] on label "[PERSON_NAME]" at bounding box center [281, 600] width 450 height 17
click at [65, 594] on input "[PERSON_NAME]" at bounding box center [61, 597] width 10 height 10
checkbox input "true"
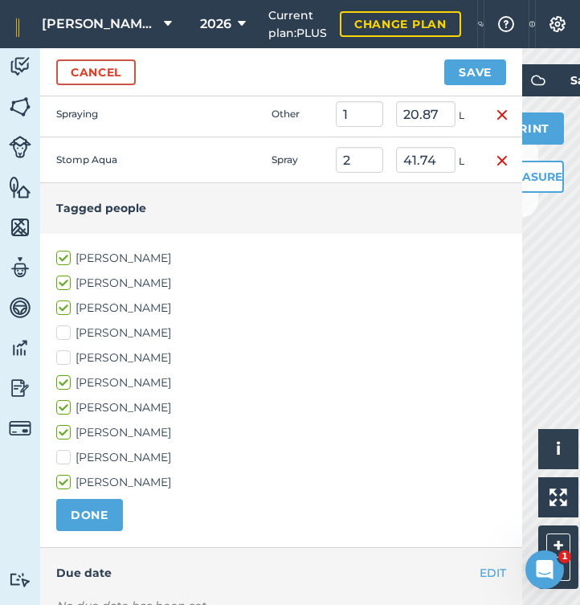
scroll to position [532, 0]
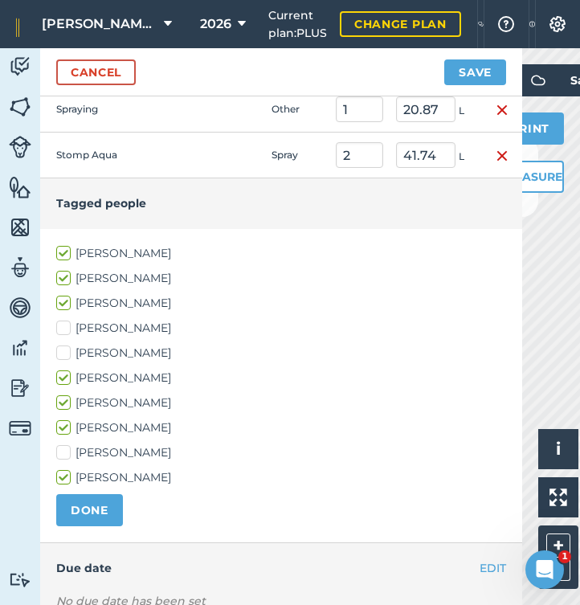
click at [93, 506] on button "DONE" at bounding box center [89, 510] width 67 height 32
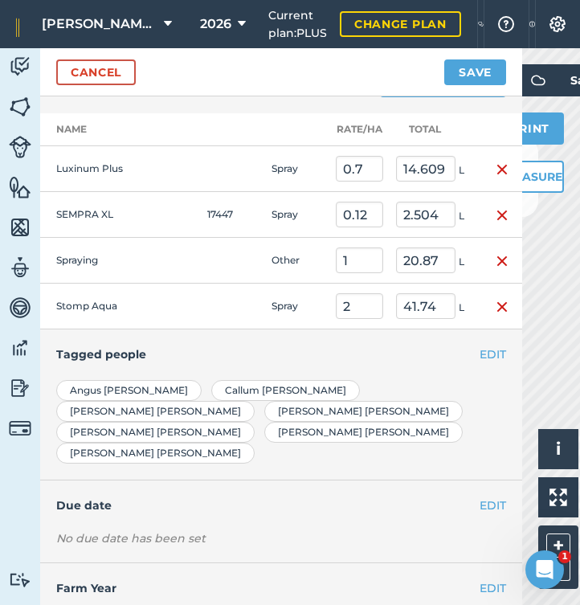
click at [475, 77] on button "Save" at bounding box center [476, 72] width 62 height 26
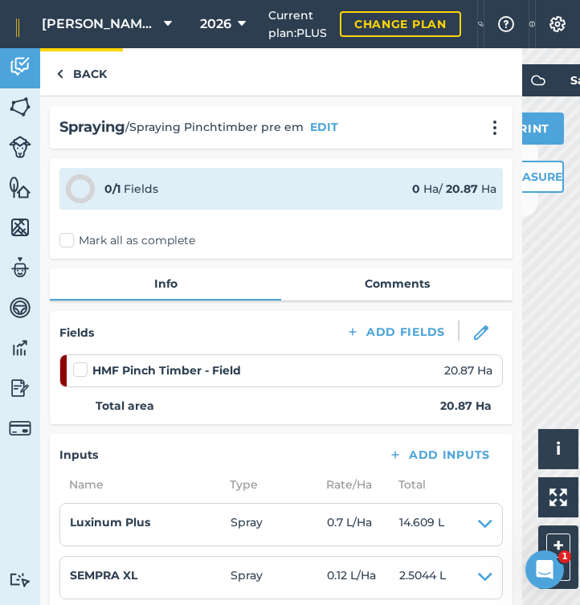
click at [84, 72] on link "Back" at bounding box center [81, 71] width 83 height 47
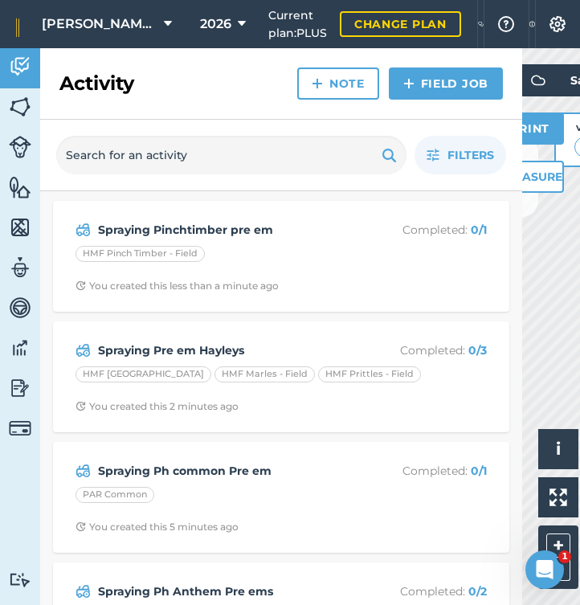
click at [170, 27] on icon at bounding box center [168, 23] width 8 height 19
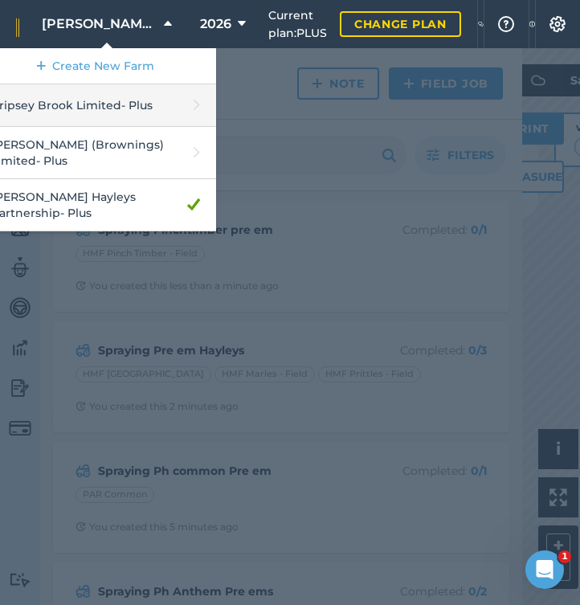
click at [101, 105] on link "Cripsey Brook Limited - Plus" at bounding box center [95, 105] width 241 height 43
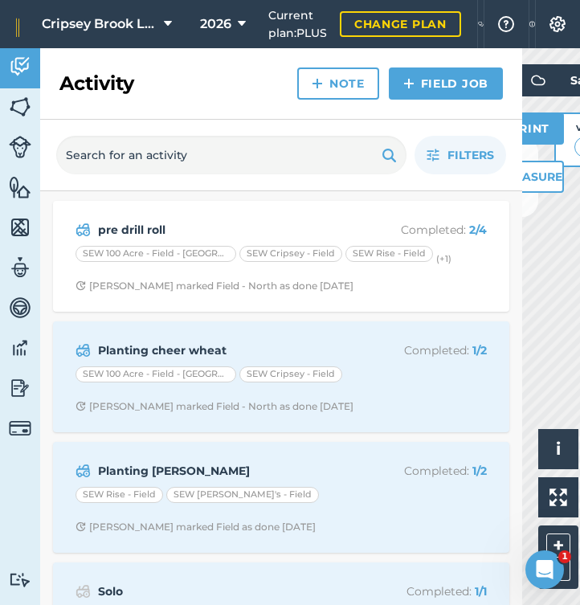
click at [448, 85] on link "Field Job" at bounding box center [446, 84] width 114 height 32
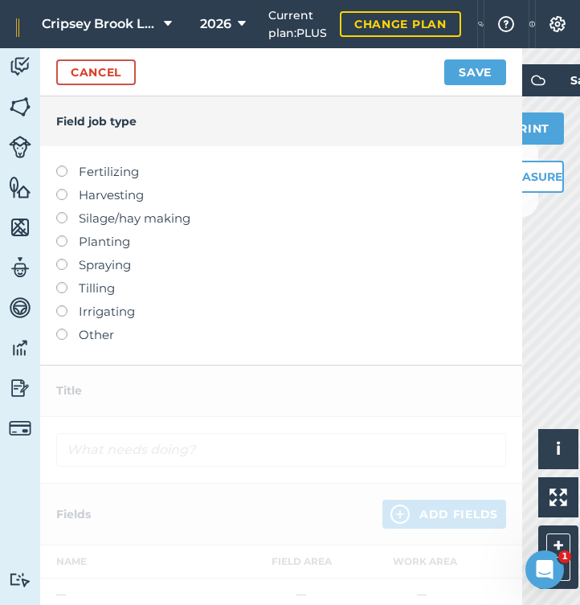
click at [59, 259] on label at bounding box center [67, 259] width 23 height 0
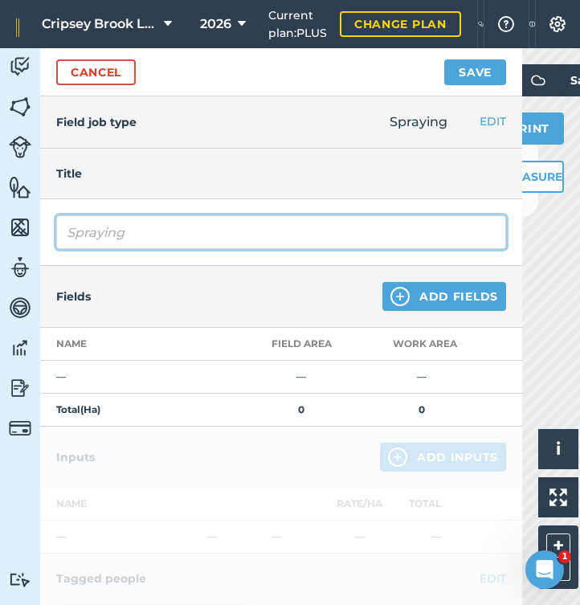
click at [147, 236] on input "Spraying" at bounding box center [281, 232] width 450 height 34
type input "Spraying First wheat"
